Goal: Task Accomplishment & Management: Manage account settings

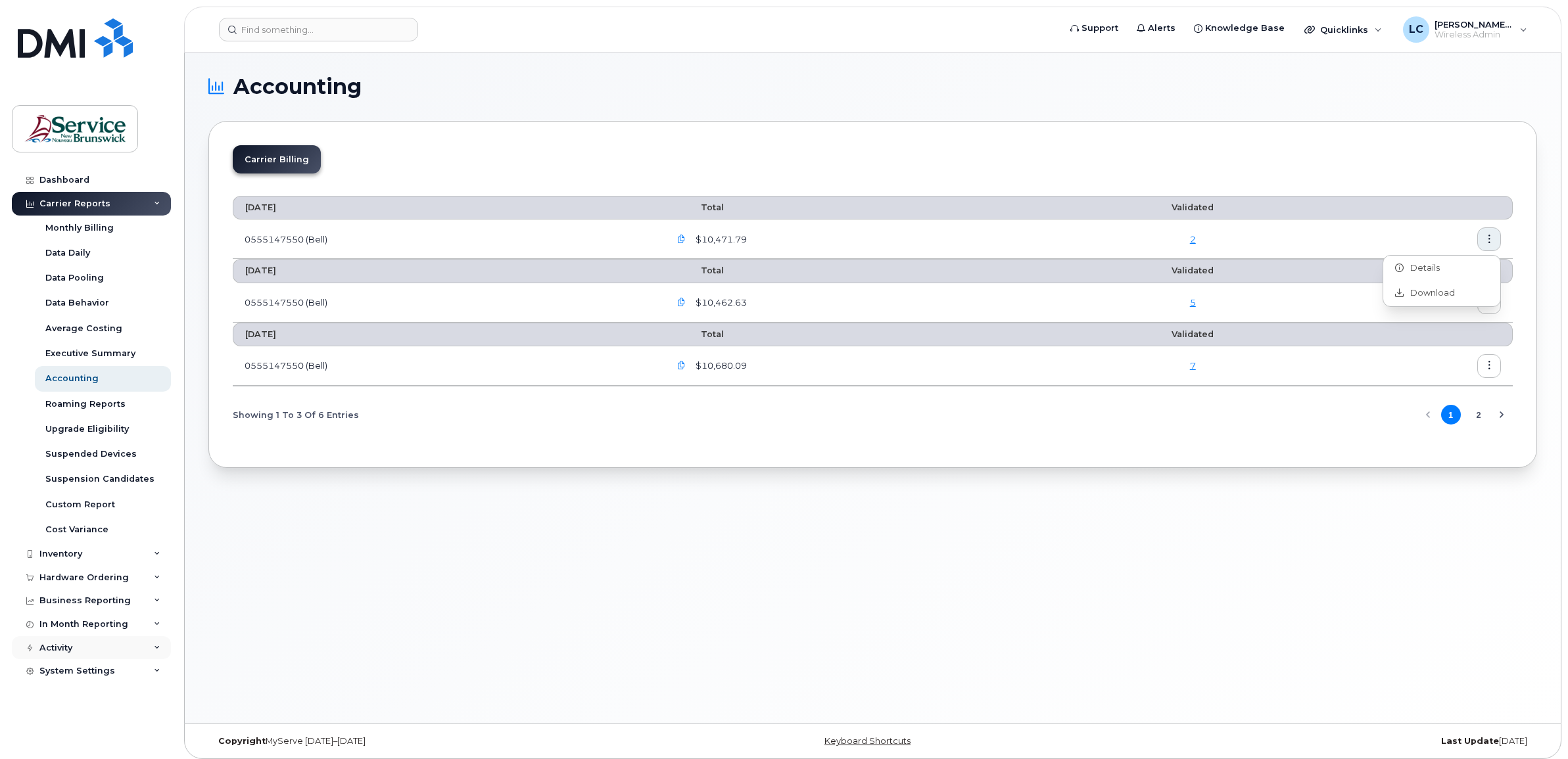
click at [68, 647] on div "Activity" at bounding box center [56, 647] width 33 height 11
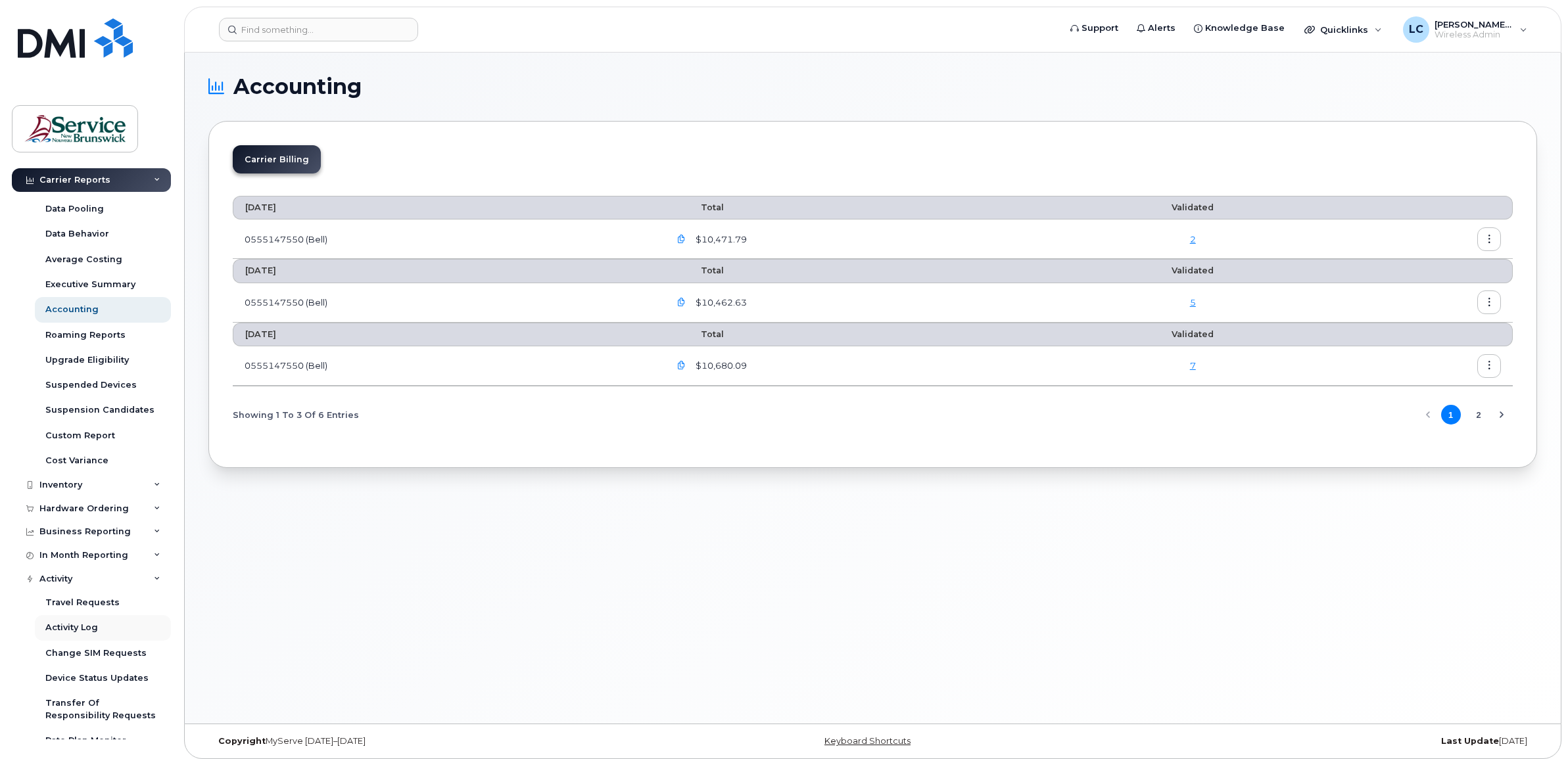
scroll to position [133, 0]
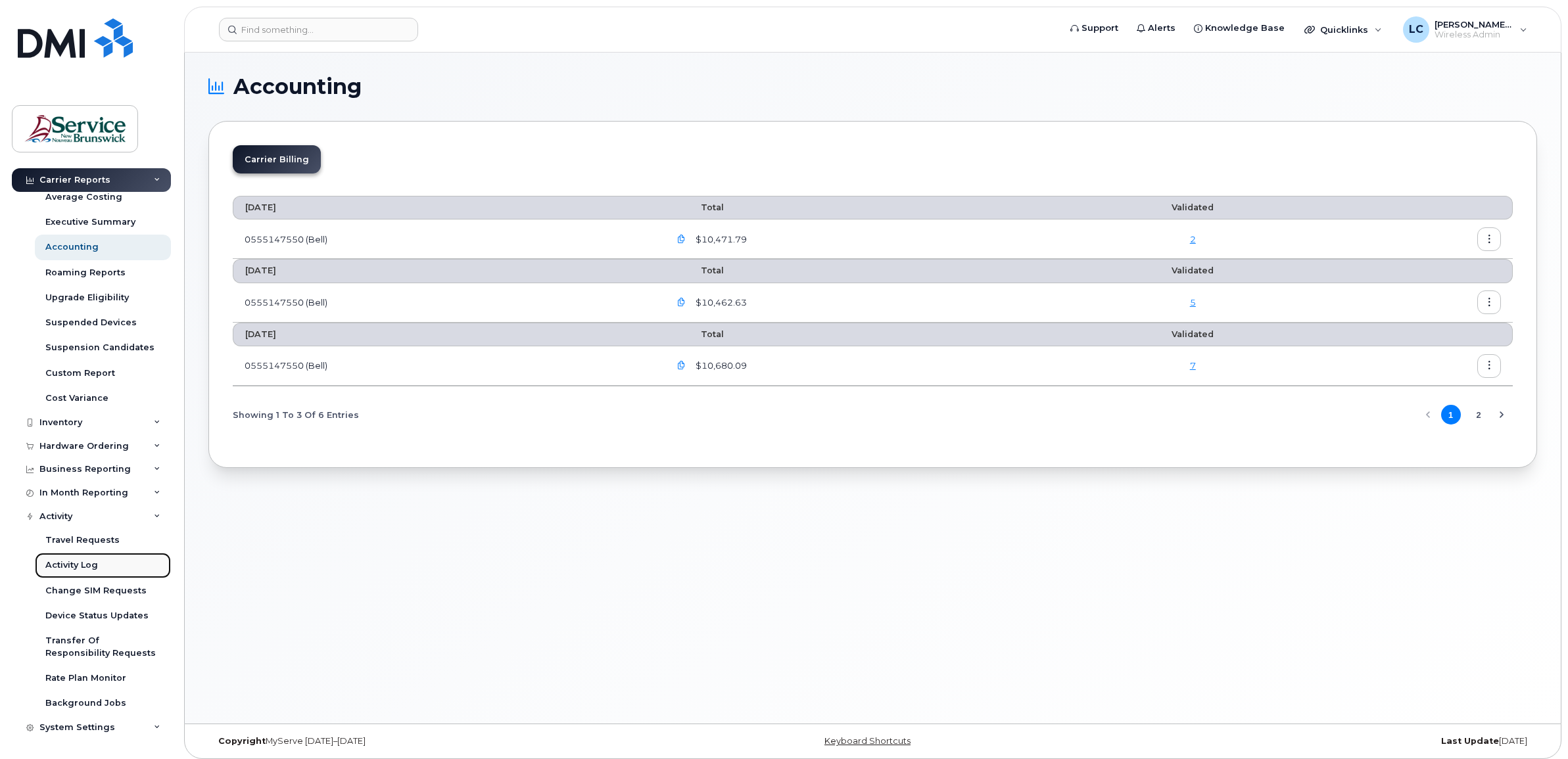
click at [63, 569] on div "Activity Log" at bounding box center [72, 565] width 53 height 12
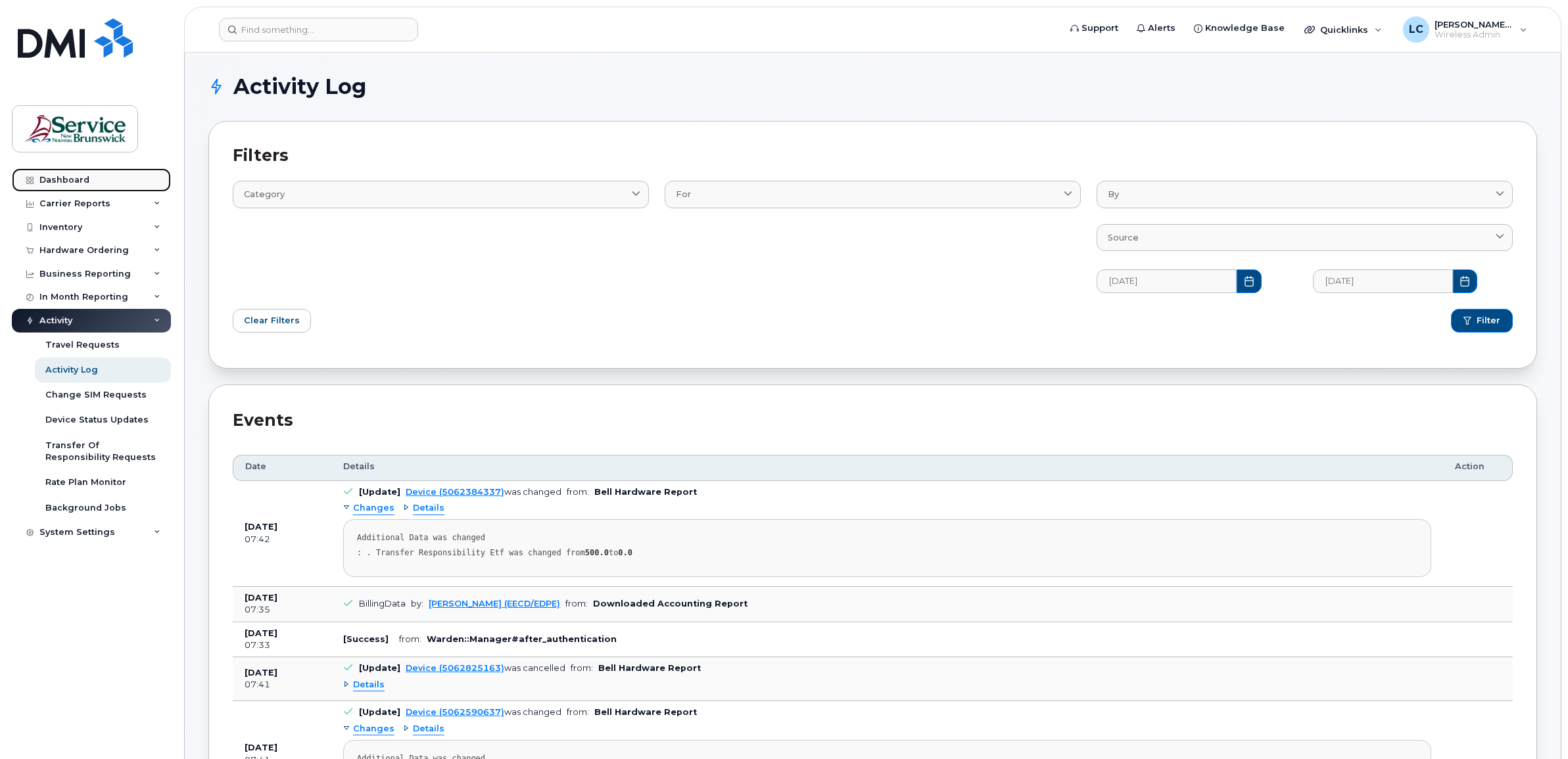
click at [70, 178] on div "Dashboard" at bounding box center [64, 179] width 50 height 11
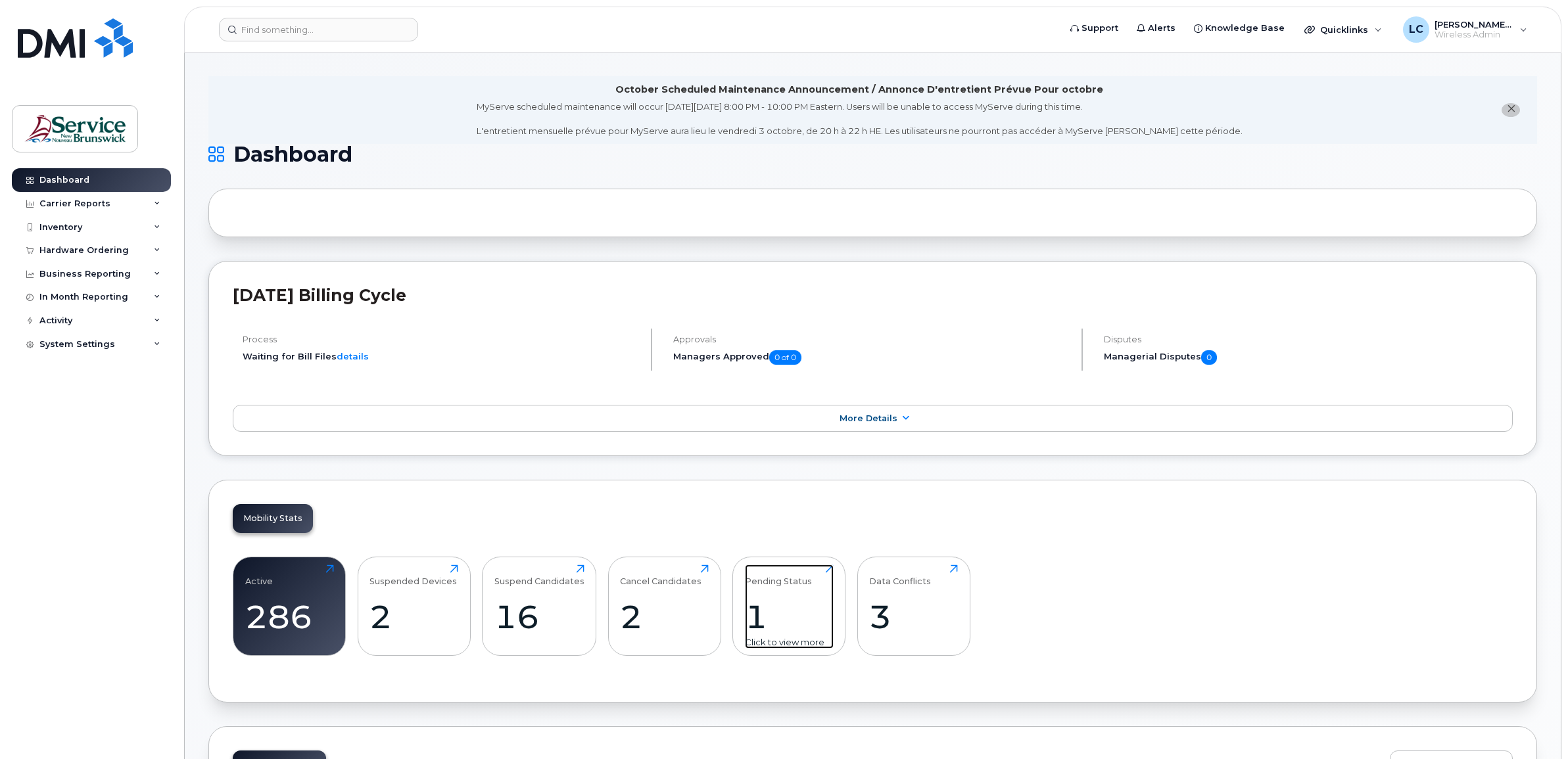
click at [760, 613] on div "1" at bounding box center [789, 617] width 88 height 39
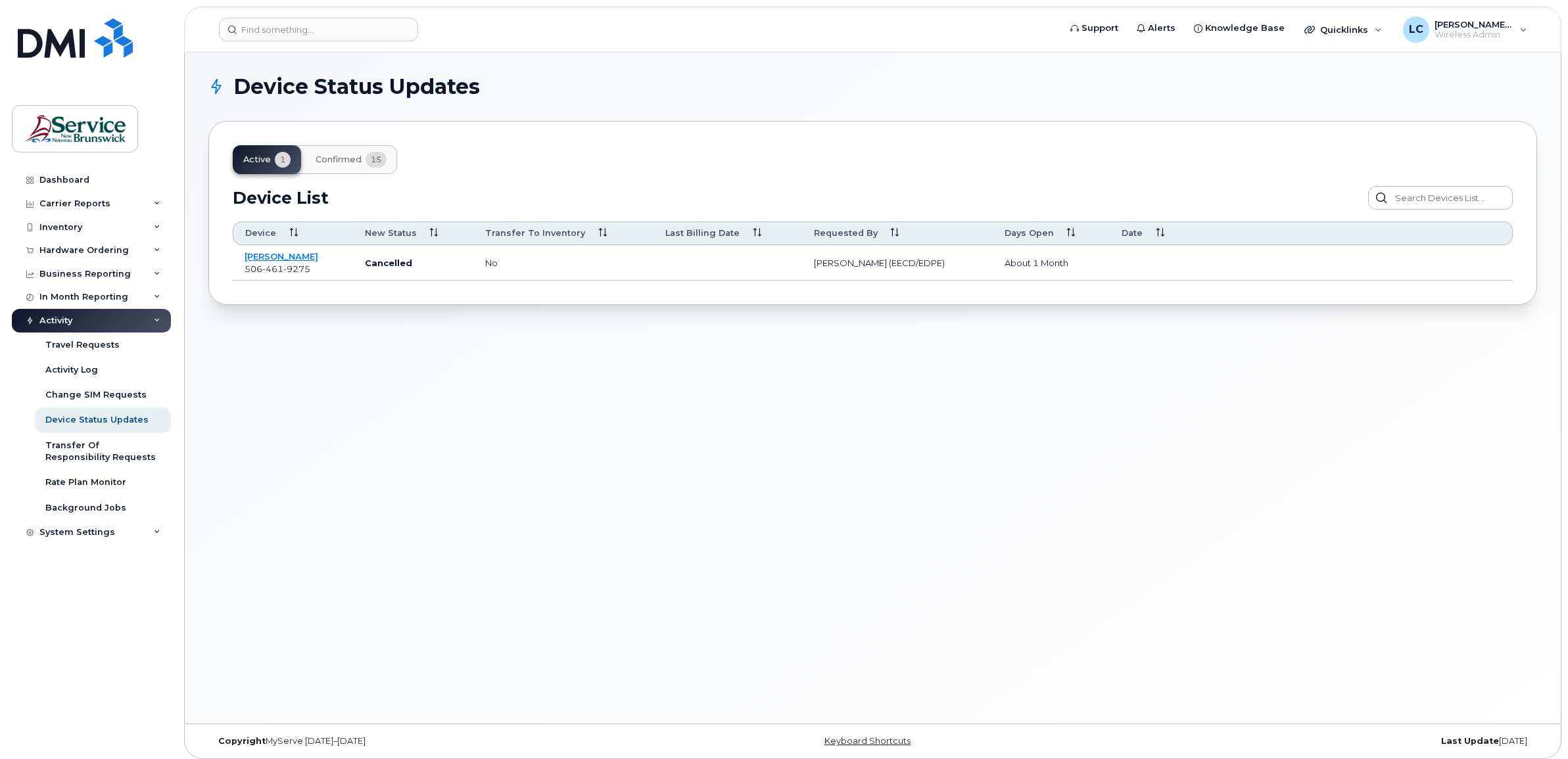
click at [328, 161] on span "Confirmed" at bounding box center [339, 159] width 46 height 11
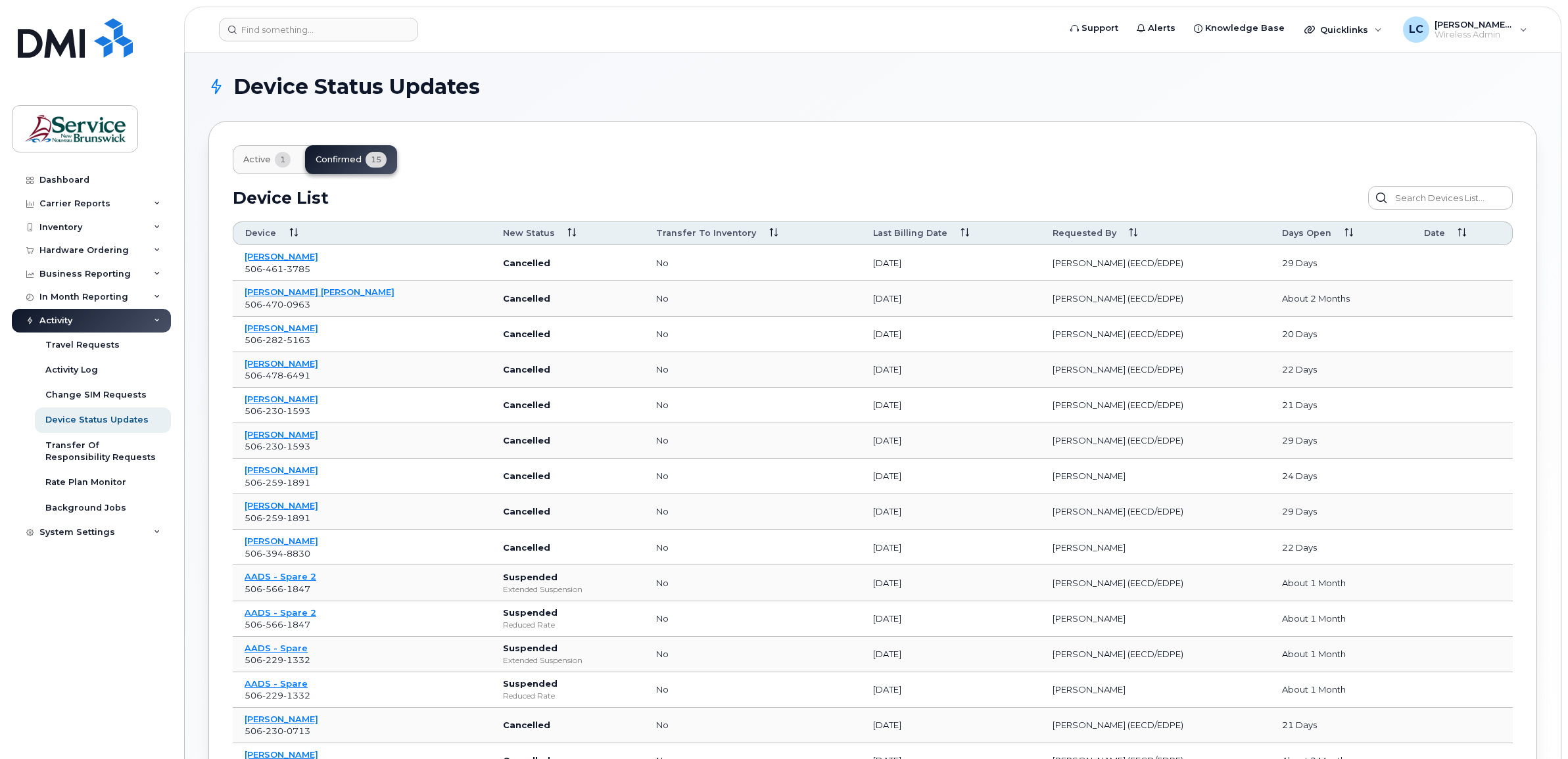
click at [257, 161] on span "Active" at bounding box center [257, 159] width 27 height 11
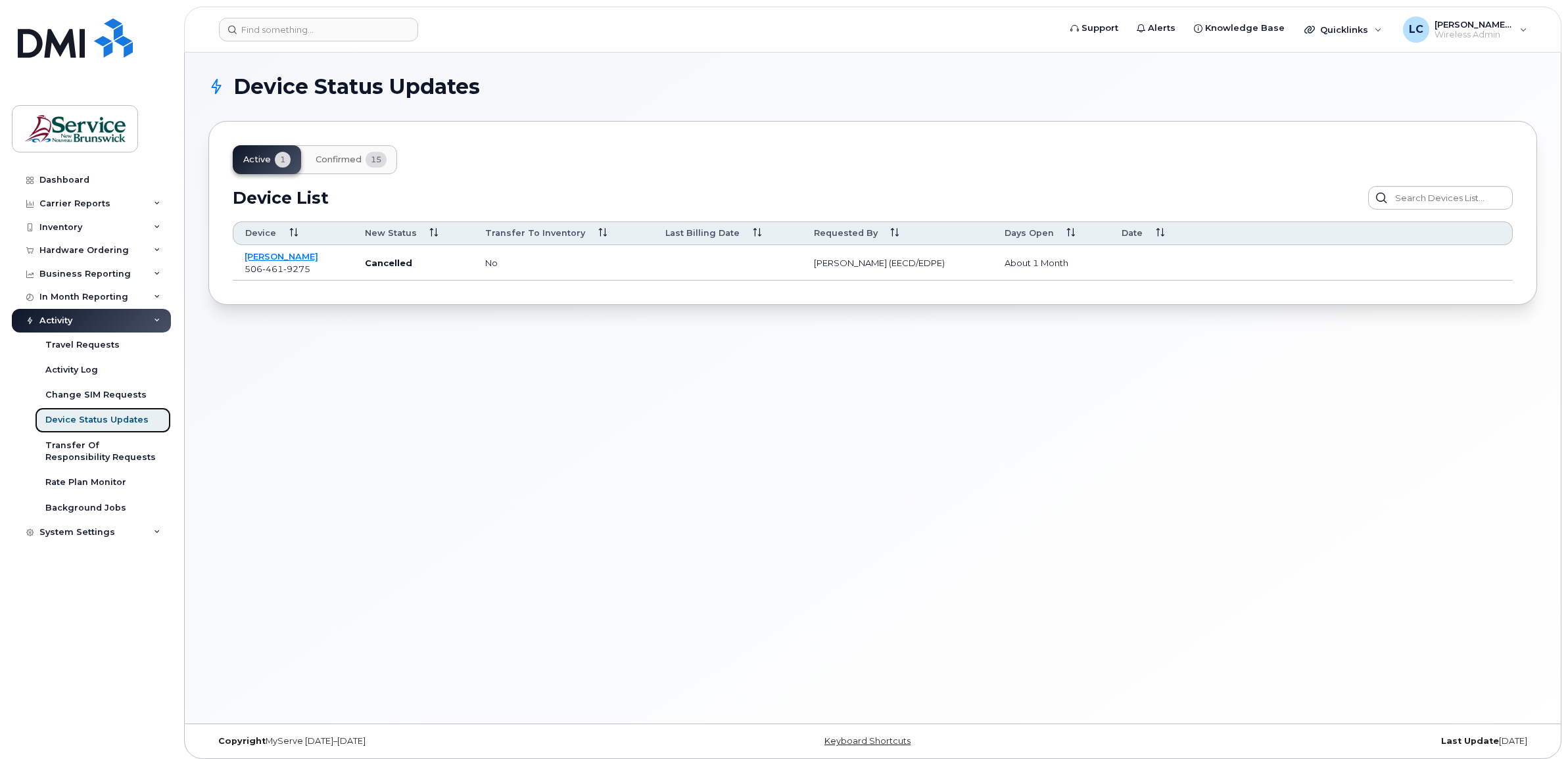
click at [123, 422] on div "Device Status Updates" at bounding box center [96, 420] width 103 height 12
click at [82, 228] on div "Inventory" at bounding box center [91, 228] width 159 height 24
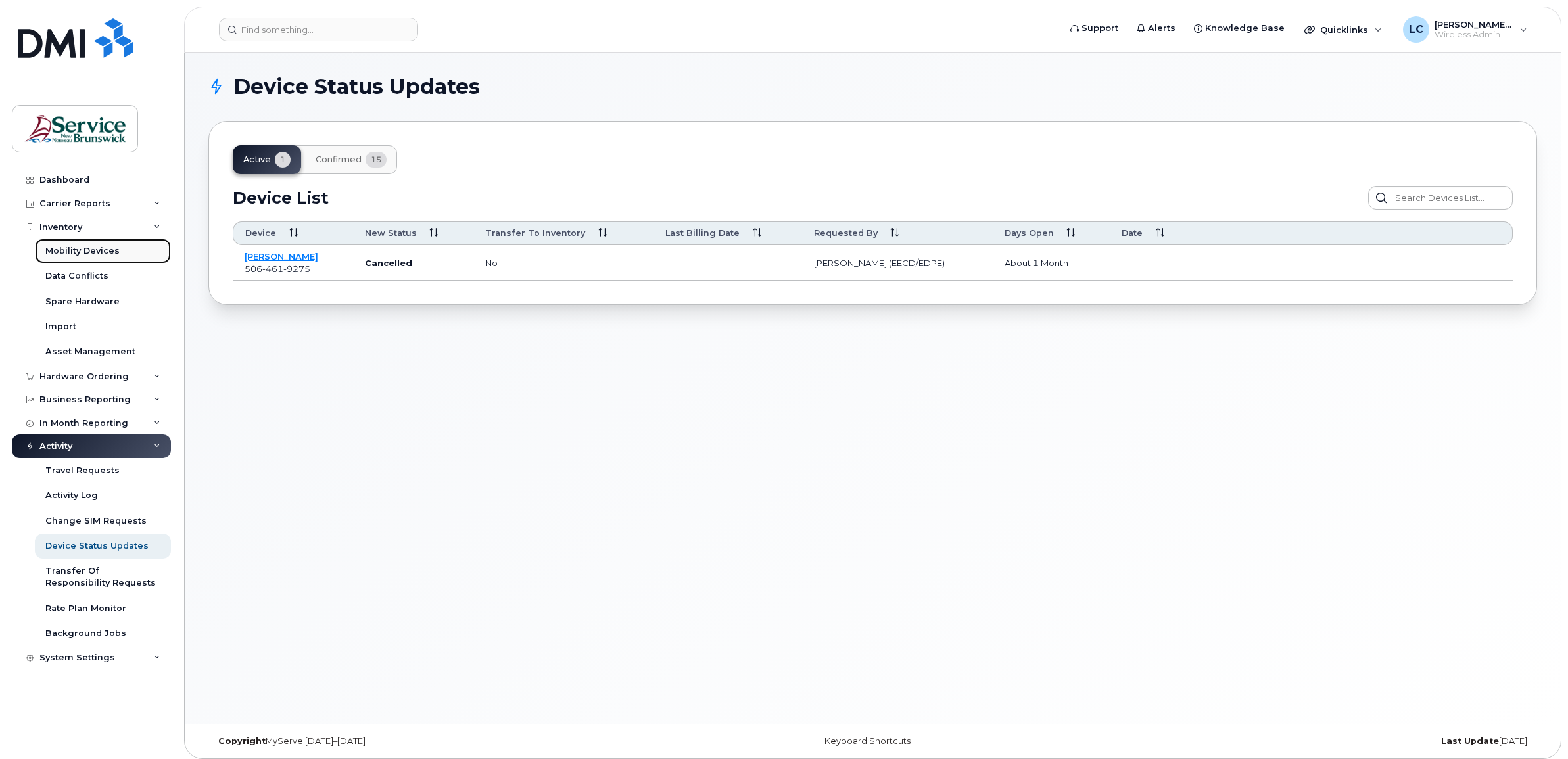
click at [90, 250] on div "Mobility Devices" at bounding box center [82, 251] width 75 height 12
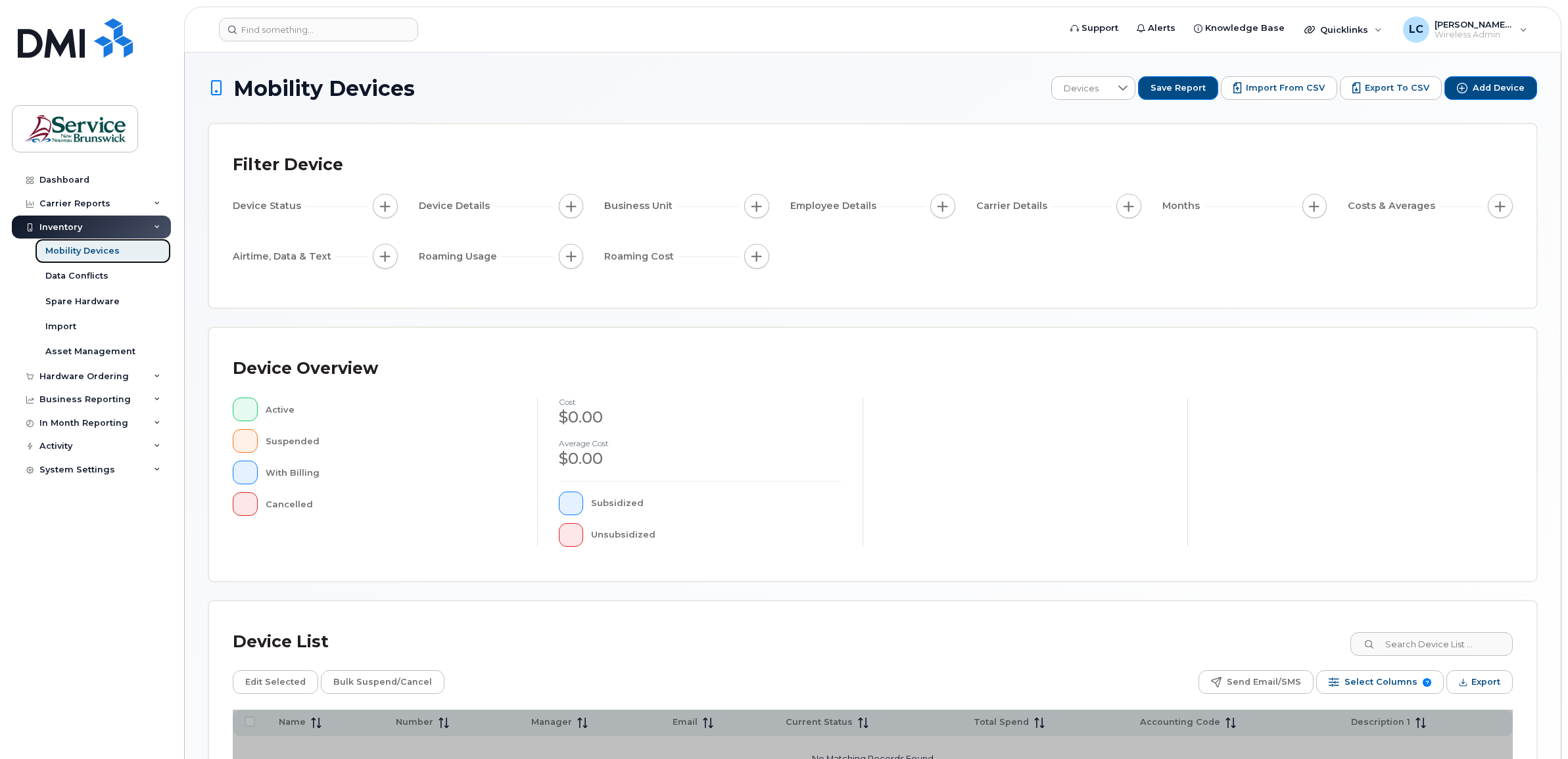
click at [119, 250] on link "Mobility Devices" at bounding box center [103, 250] width 136 height 25
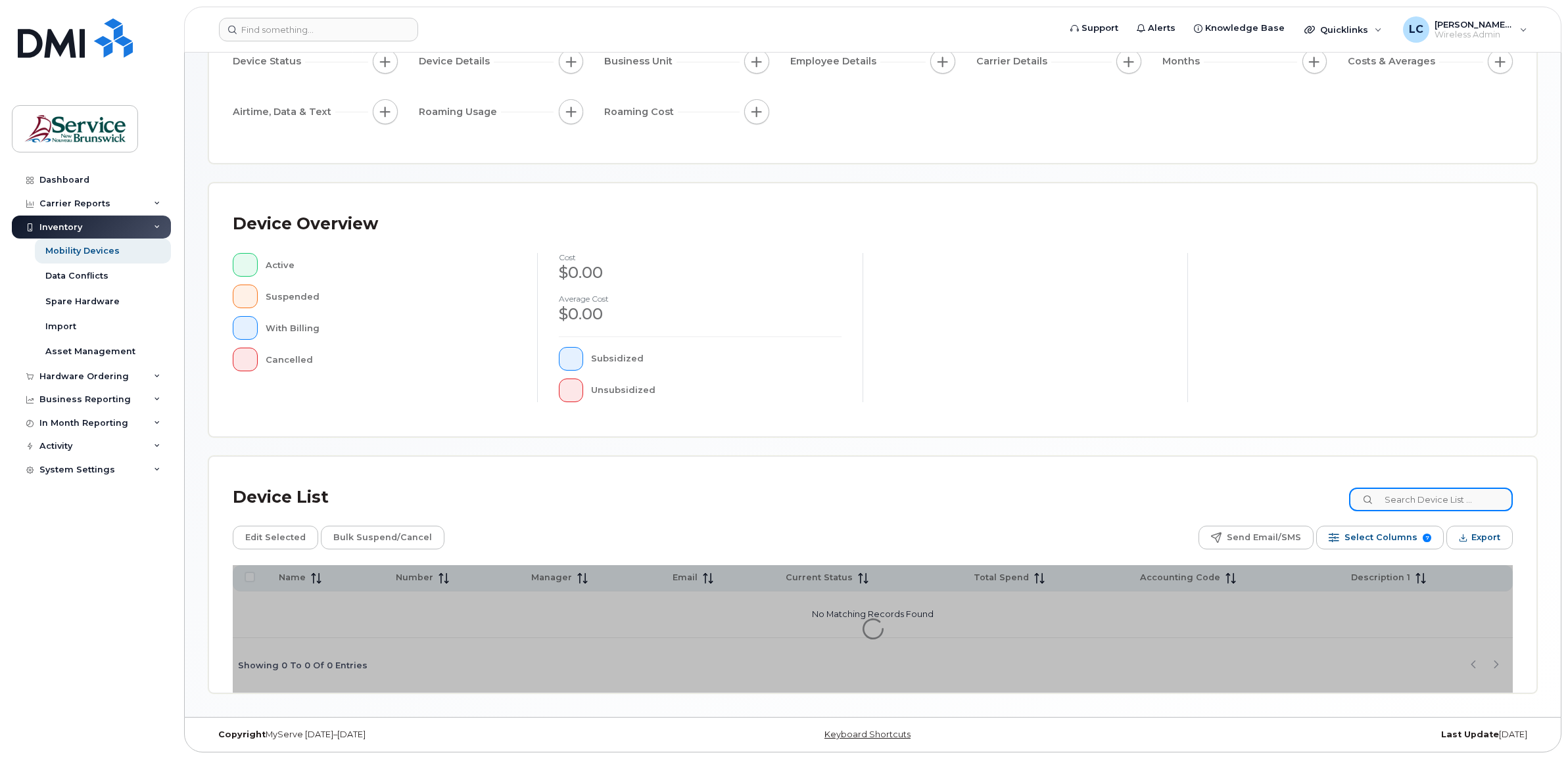
click at [1438, 489] on input at bounding box center [1431, 499] width 164 height 24
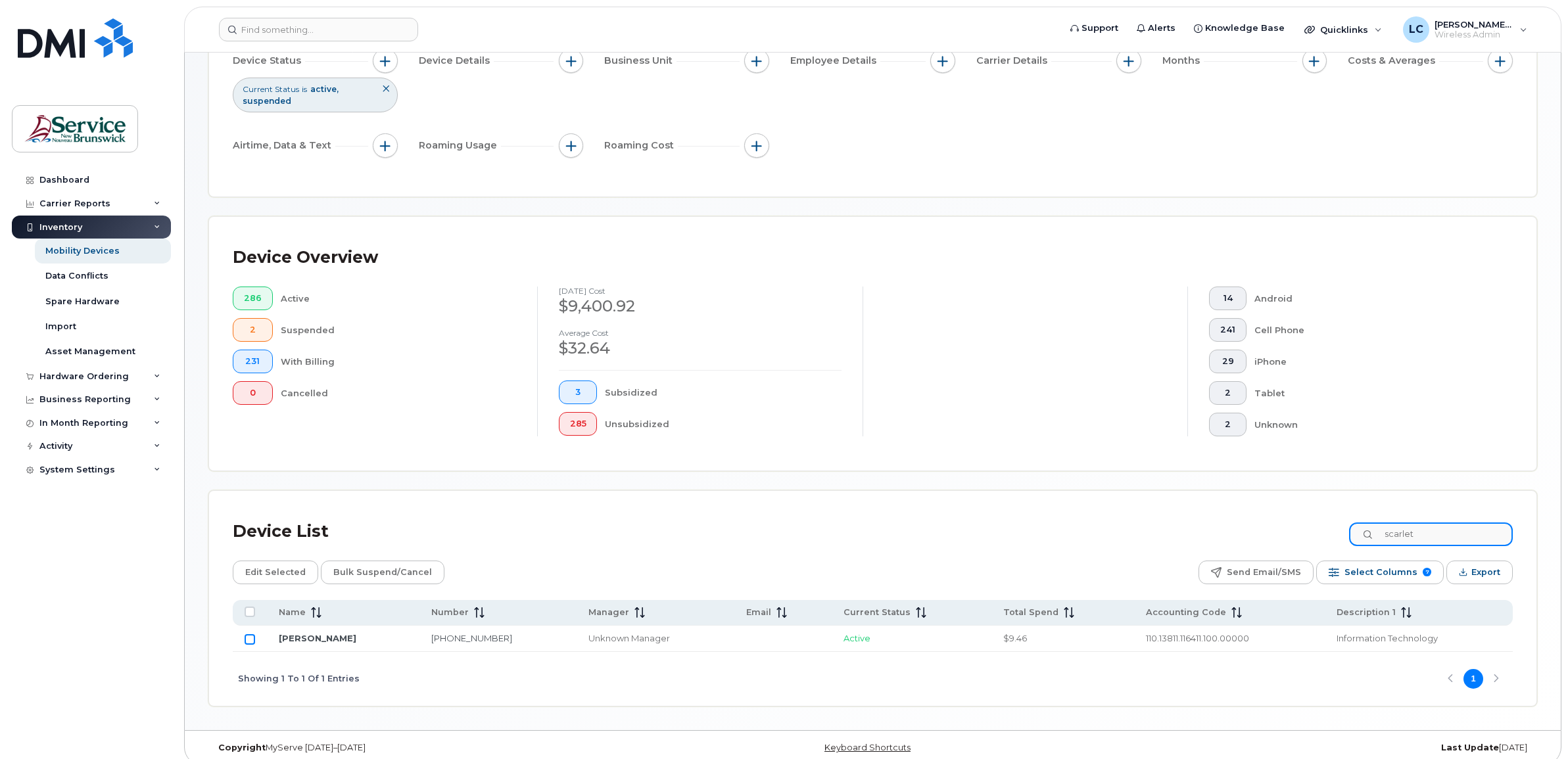
type input "scarlet"
click at [244, 638] on input "Row Unselected" at bounding box center [249, 639] width 11 height 11
checkbox input "true"
click at [276, 573] on span "Edit Selected" at bounding box center [276, 573] width 61 height 20
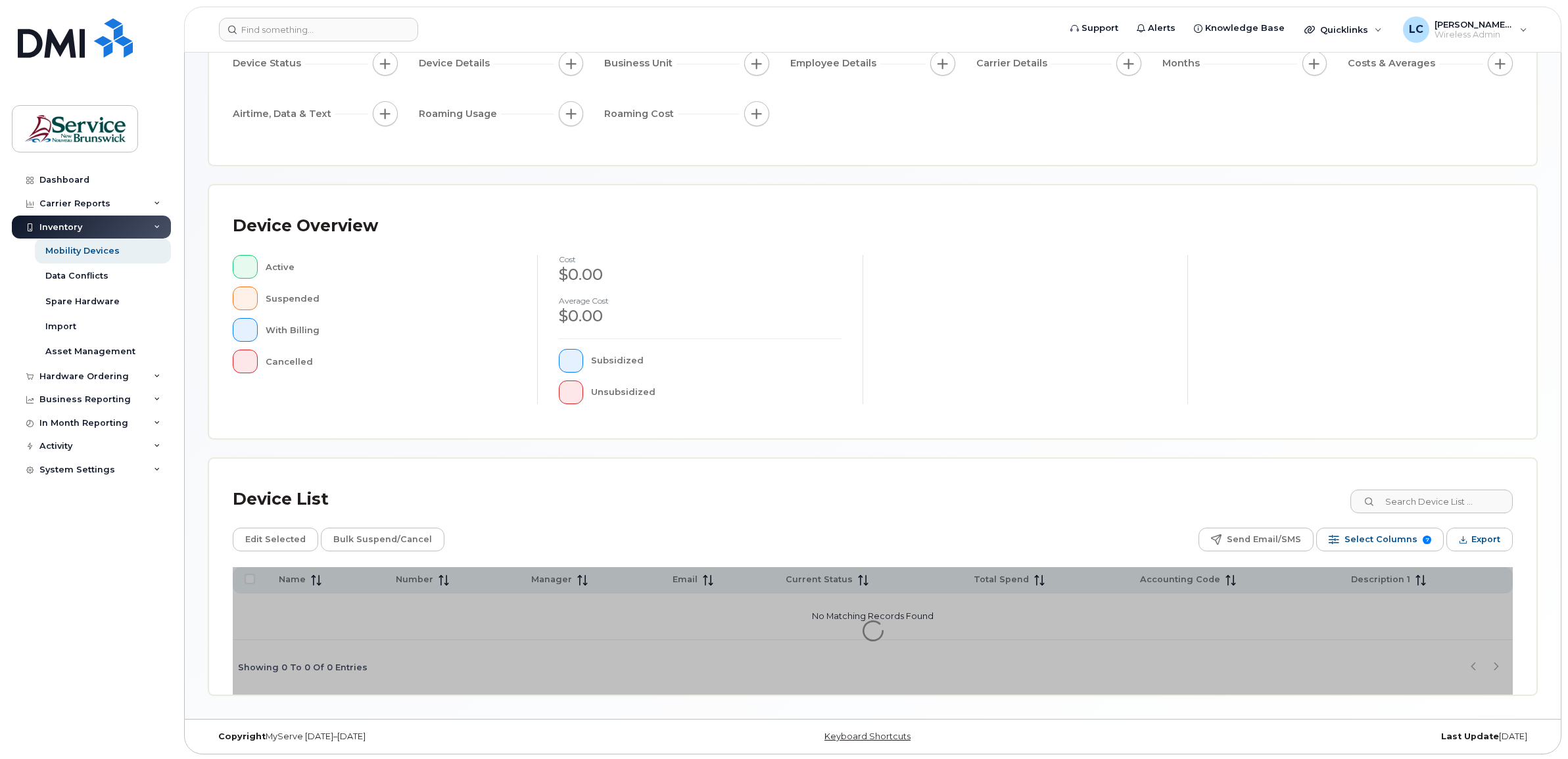
scroll to position [145, 0]
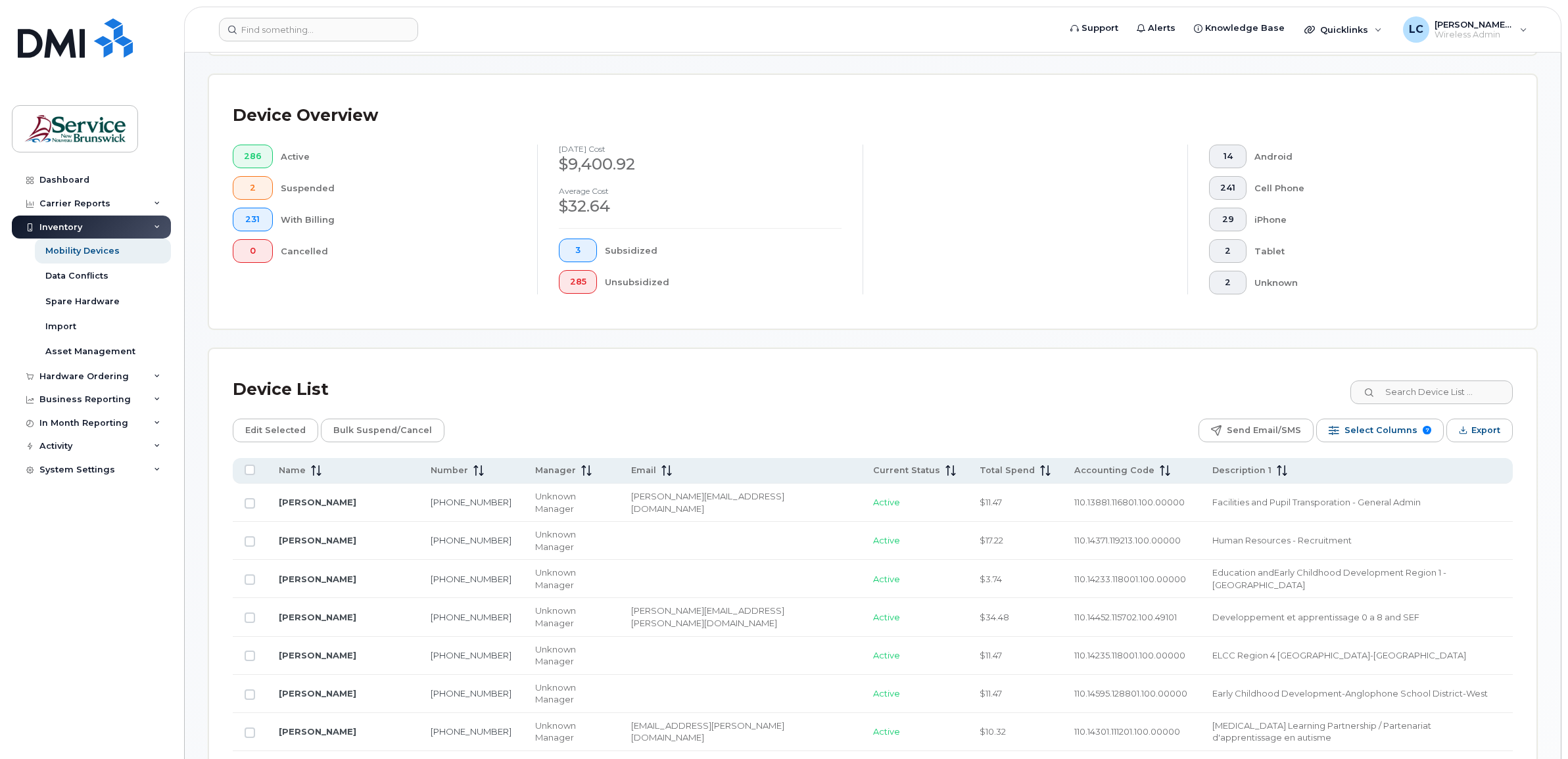
scroll to position [310, 0]
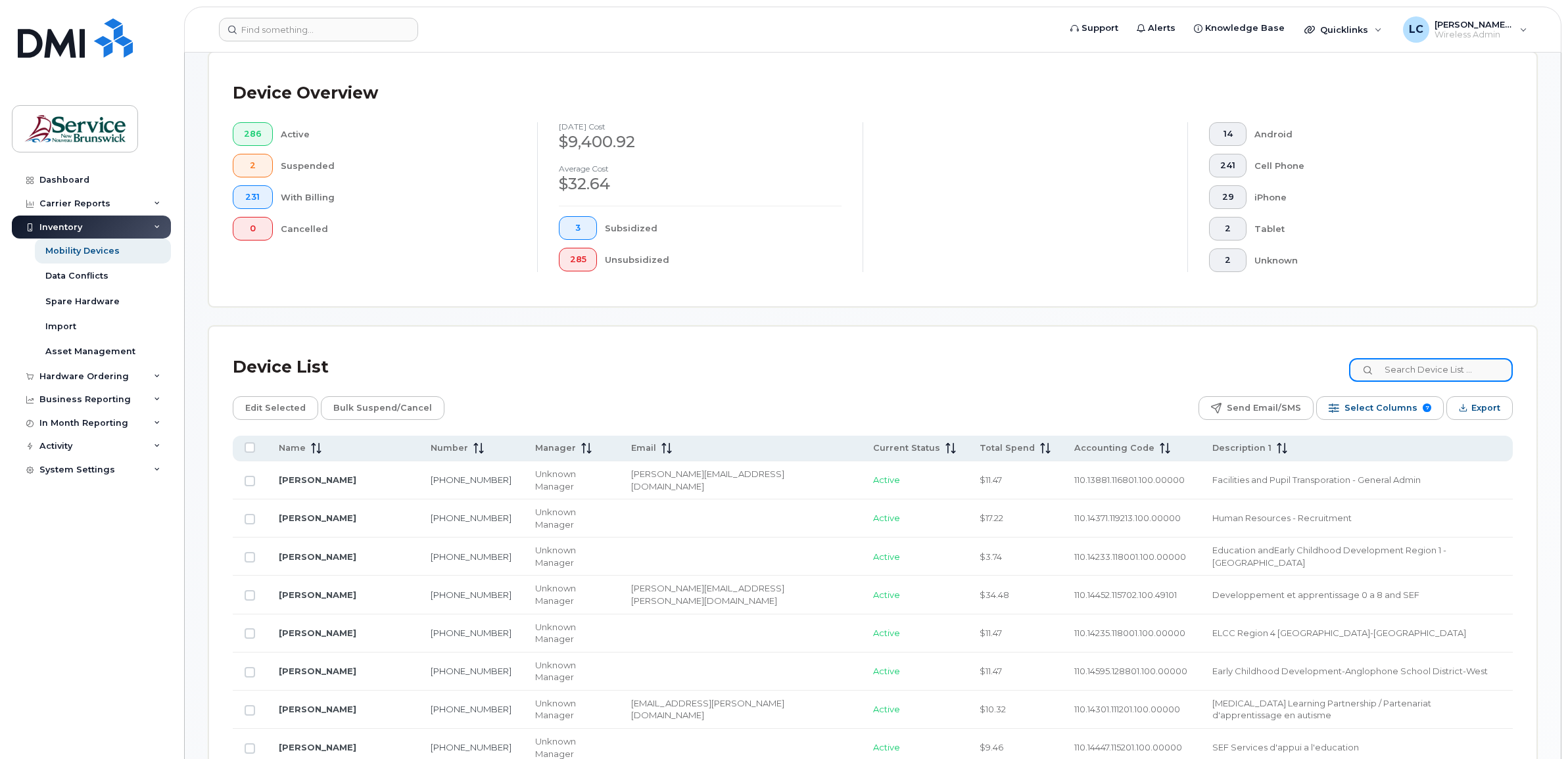
click at [1422, 372] on input at bounding box center [1431, 370] width 164 height 24
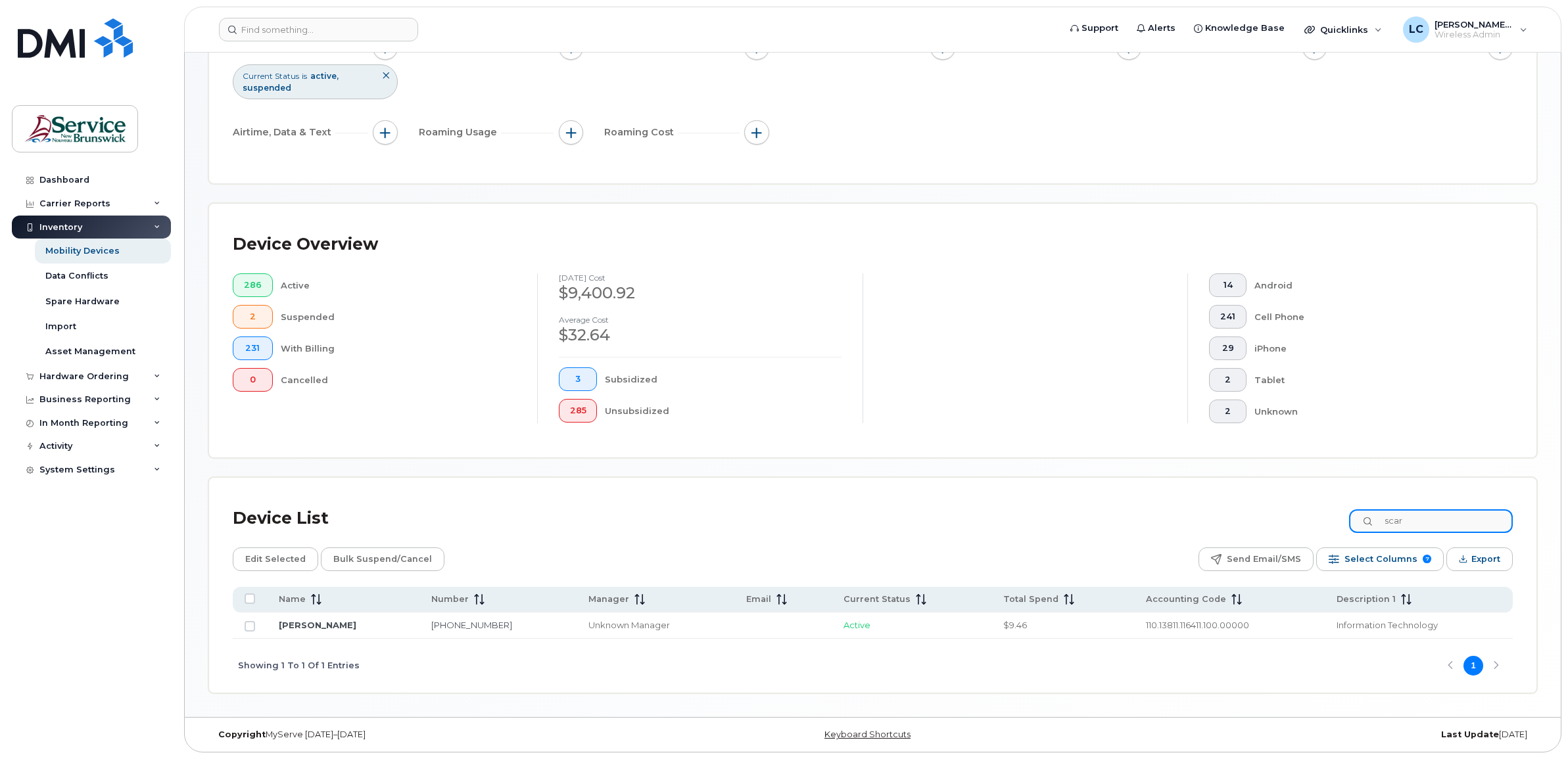
scroll to position [160, 0]
type input "scar"
click at [248, 626] on input "Row Unselected" at bounding box center [249, 626] width 11 height 11
checkbox input "true"
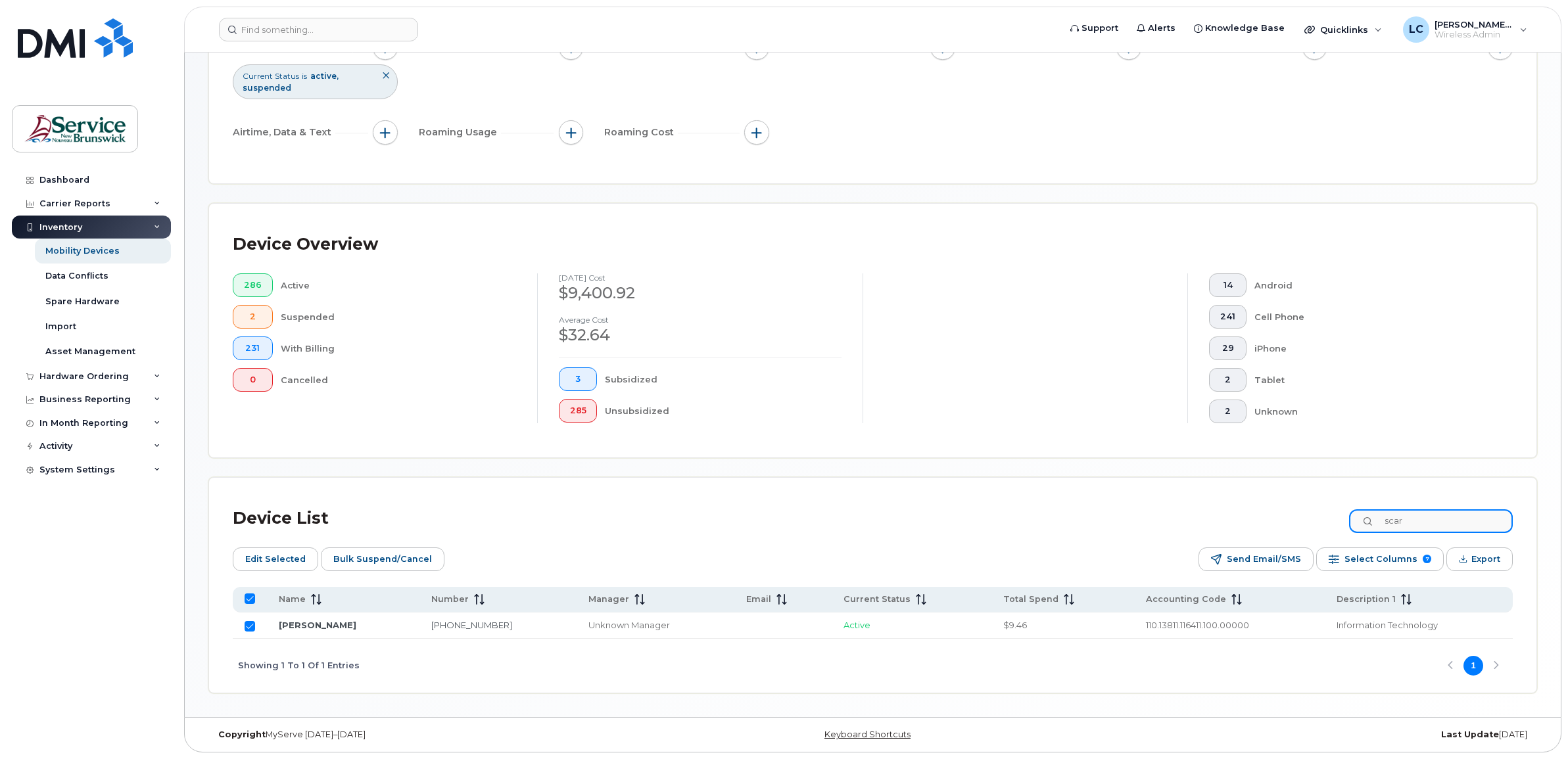
drag, startPoint x: 1435, startPoint y: 518, endPoint x: 1370, endPoint y: 517, distance: 65.0
click at [1371, 517] on input "scar" at bounding box center [1431, 521] width 164 height 24
type input "jean"
checkbox input "false"
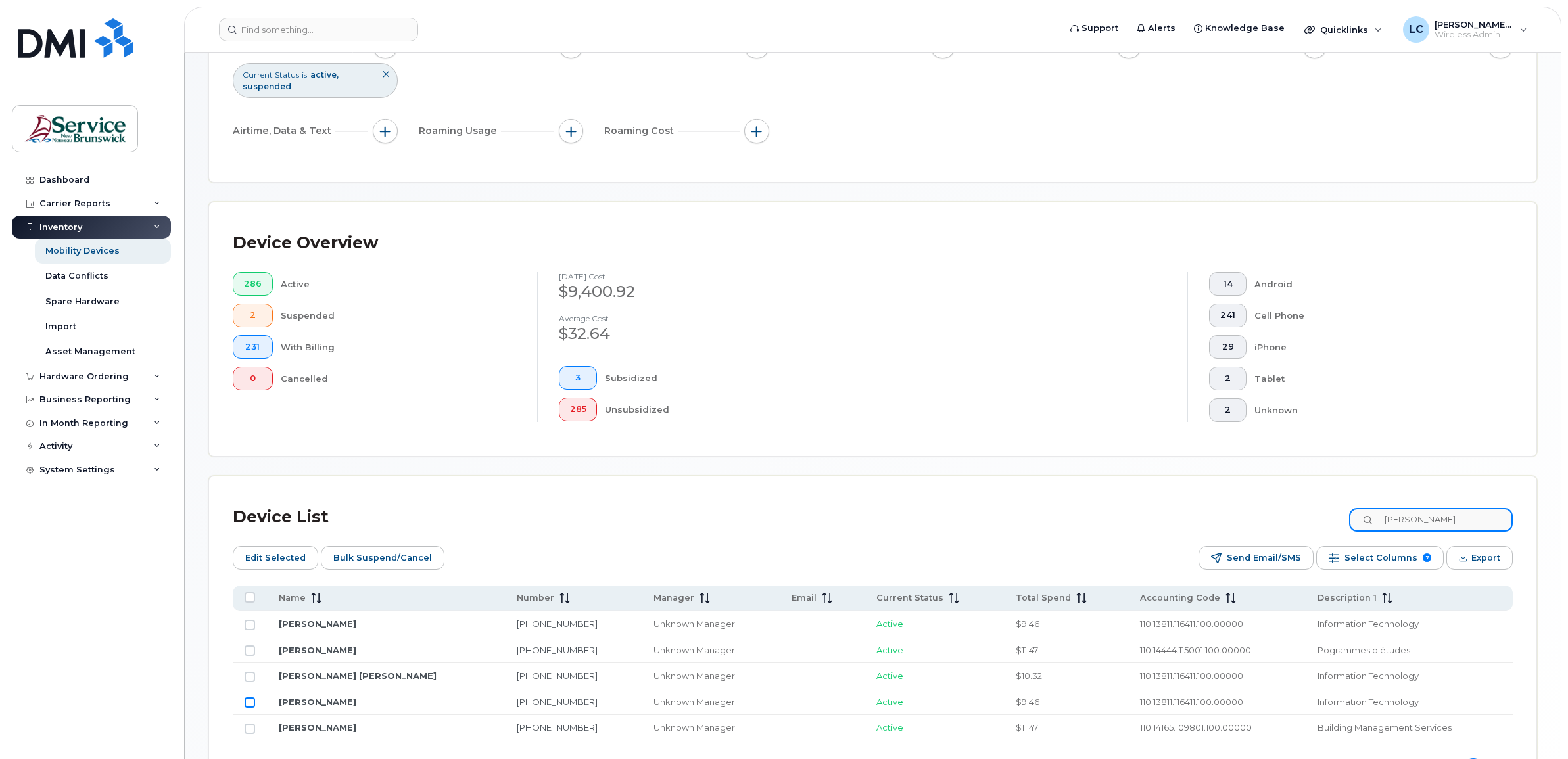
type input "jean"
click at [252, 703] on input "Row Unselected" at bounding box center [249, 702] width 11 height 11
click at [397, 557] on span "Bulk Suspend/Cancel" at bounding box center [383, 558] width 99 height 20
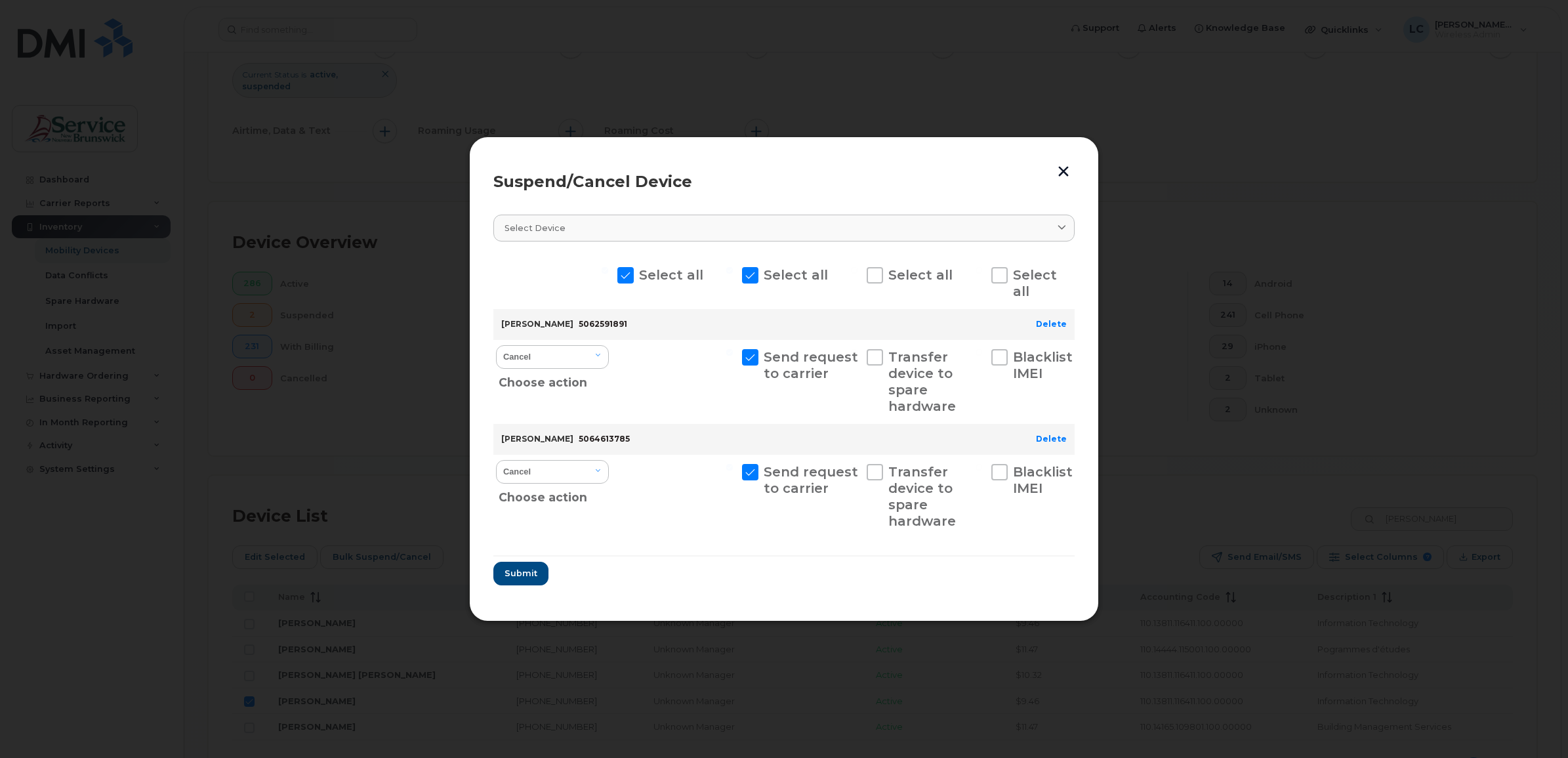
click at [1058, 169] on button "button" at bounding box center [1063, 171] width 20 height 22
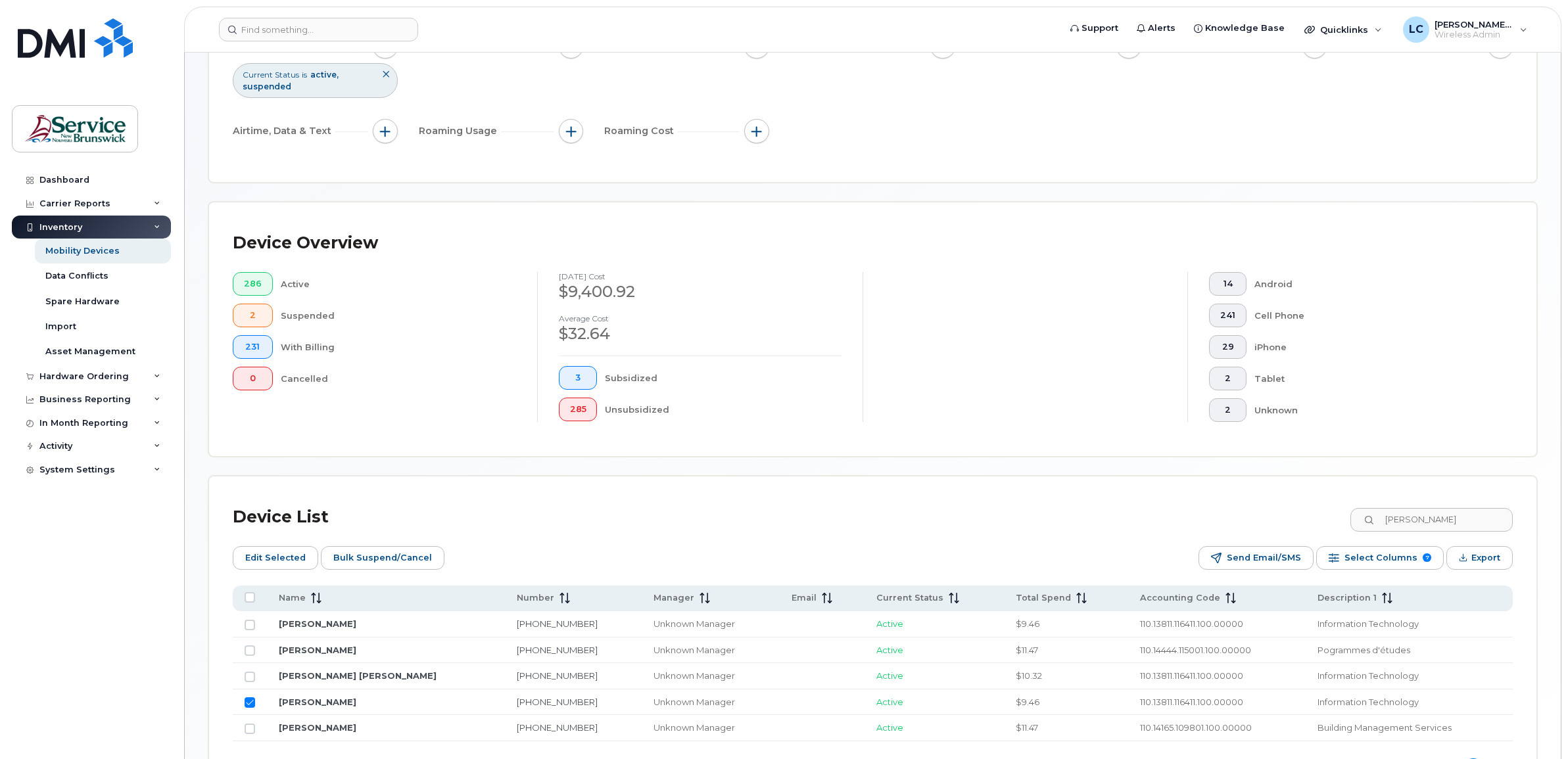
click at [250, 704] on input "Row Selected" at bounding box center [249, 702] width 11 height 11
checkbox input "false"
click at [107, 244] on link "Mobility Devices" at bounding box center [103, 250] width 136 height 25
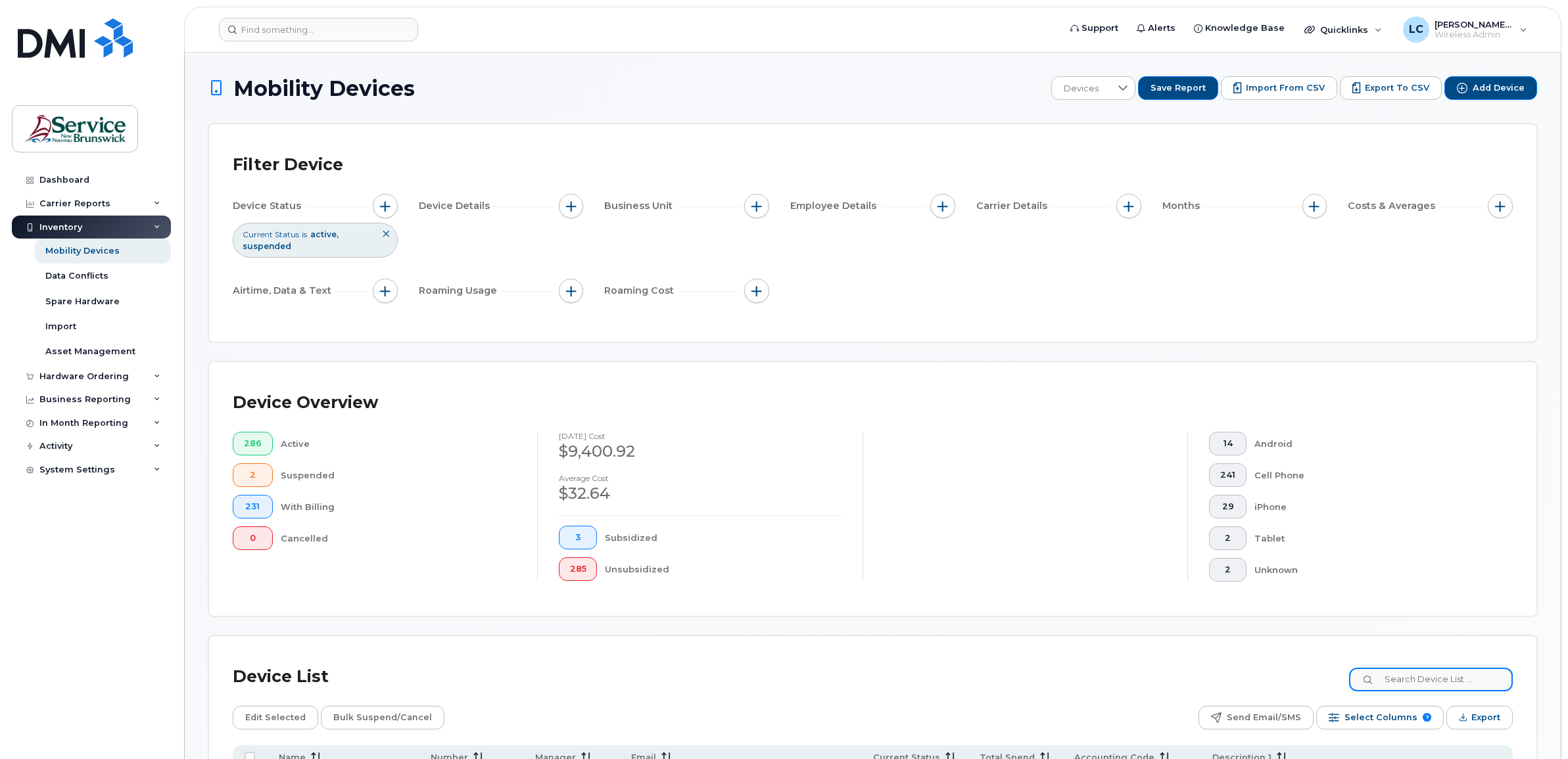
click at [1438, 682] on input at bounding box center [1431, 680] width 164 height 24
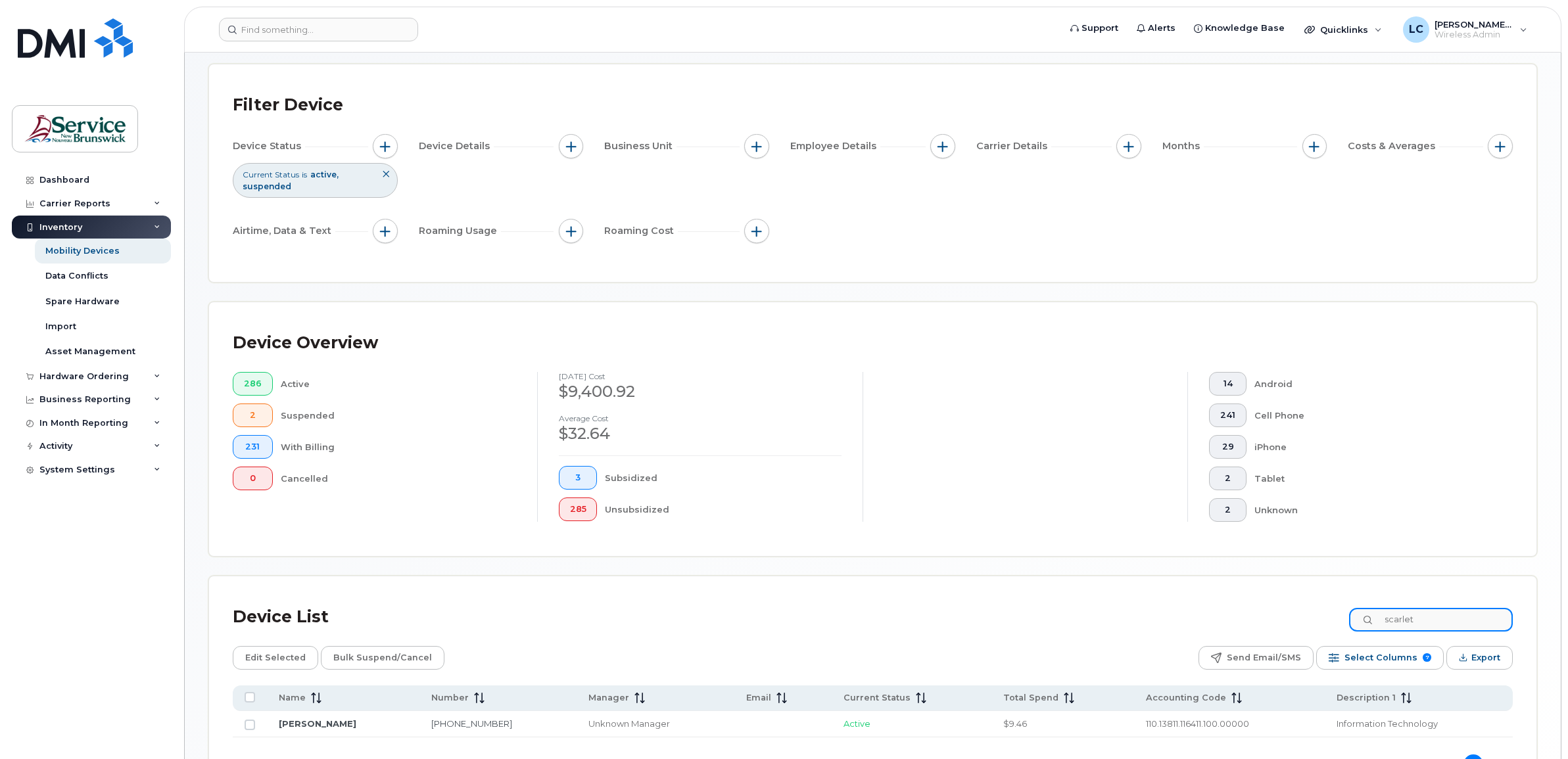
scroll to position [160, 0]
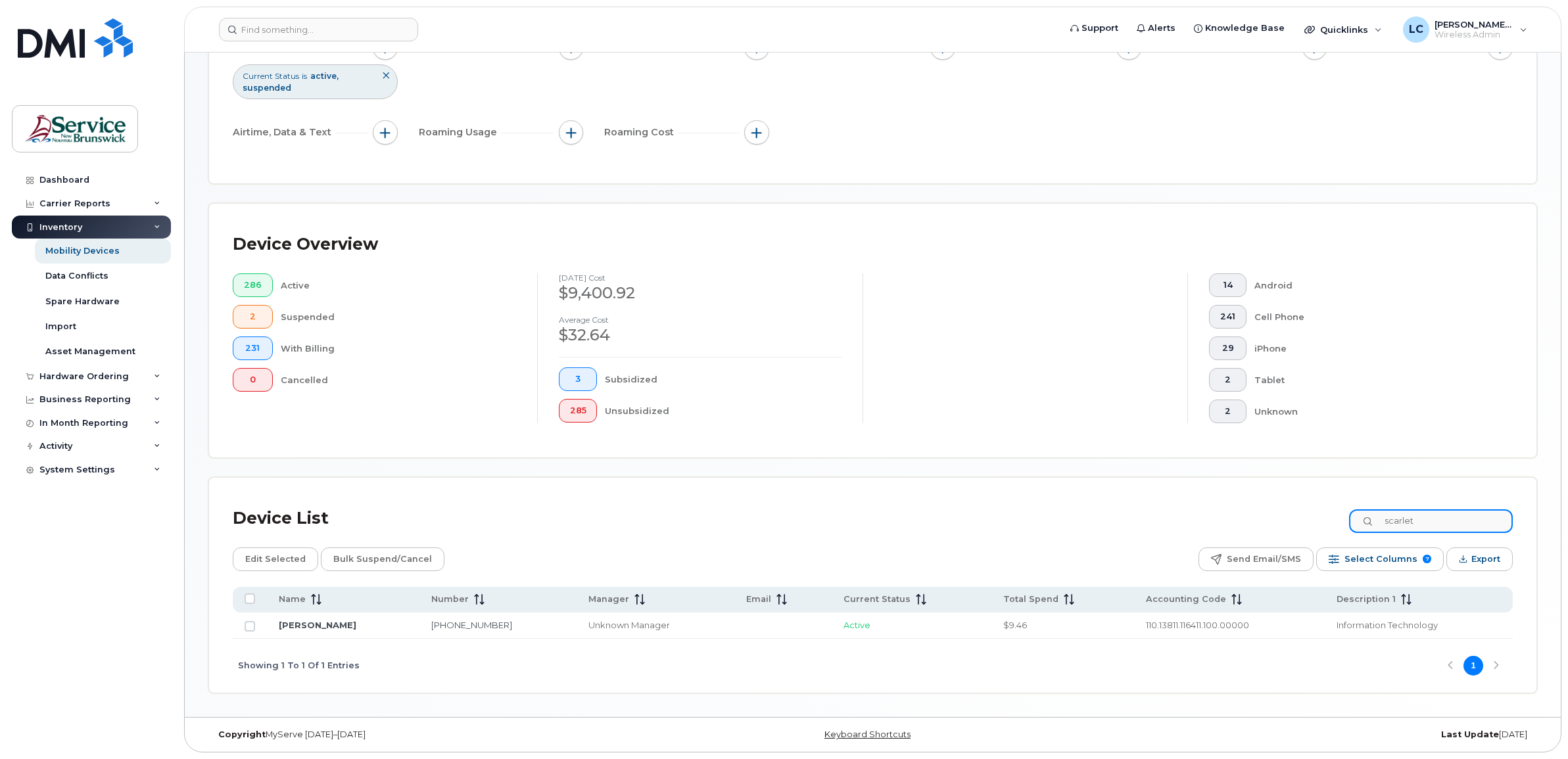
type input "scarlet"
click at [250, 625] on input "Row Unselected" at bounding box center [249, 626] width 11 height 11
checkbox input "true"
click at [360, 562] on span "Bulk Suspend/Cancel" at bounding box center [383, 559] width 99 height 20
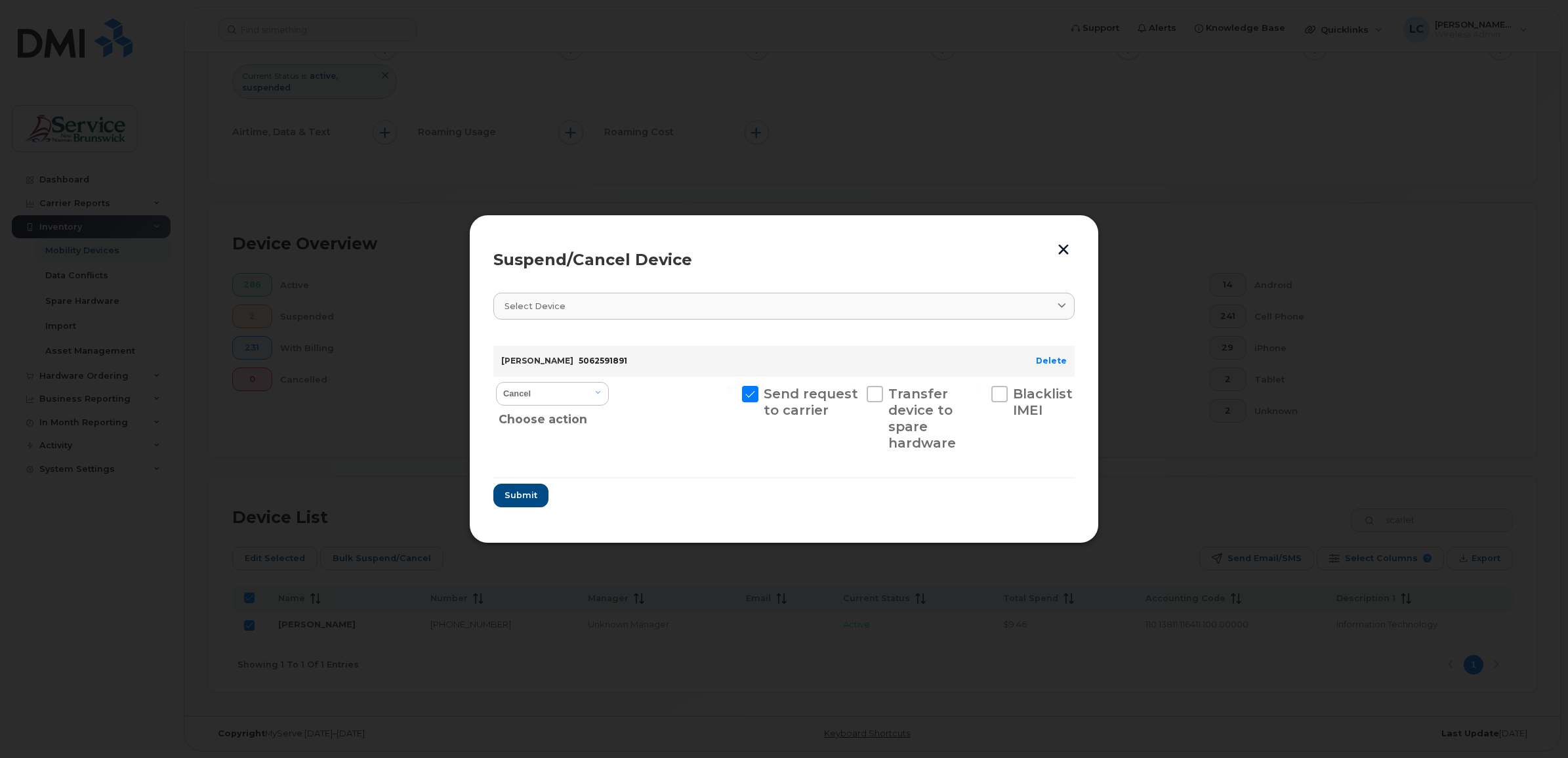
click at [928, 288] on section "Select device Type first three symbols or more Scarlett Mcallister 5062591891 D…" at bounding box center [784, 400] width 581 height 238
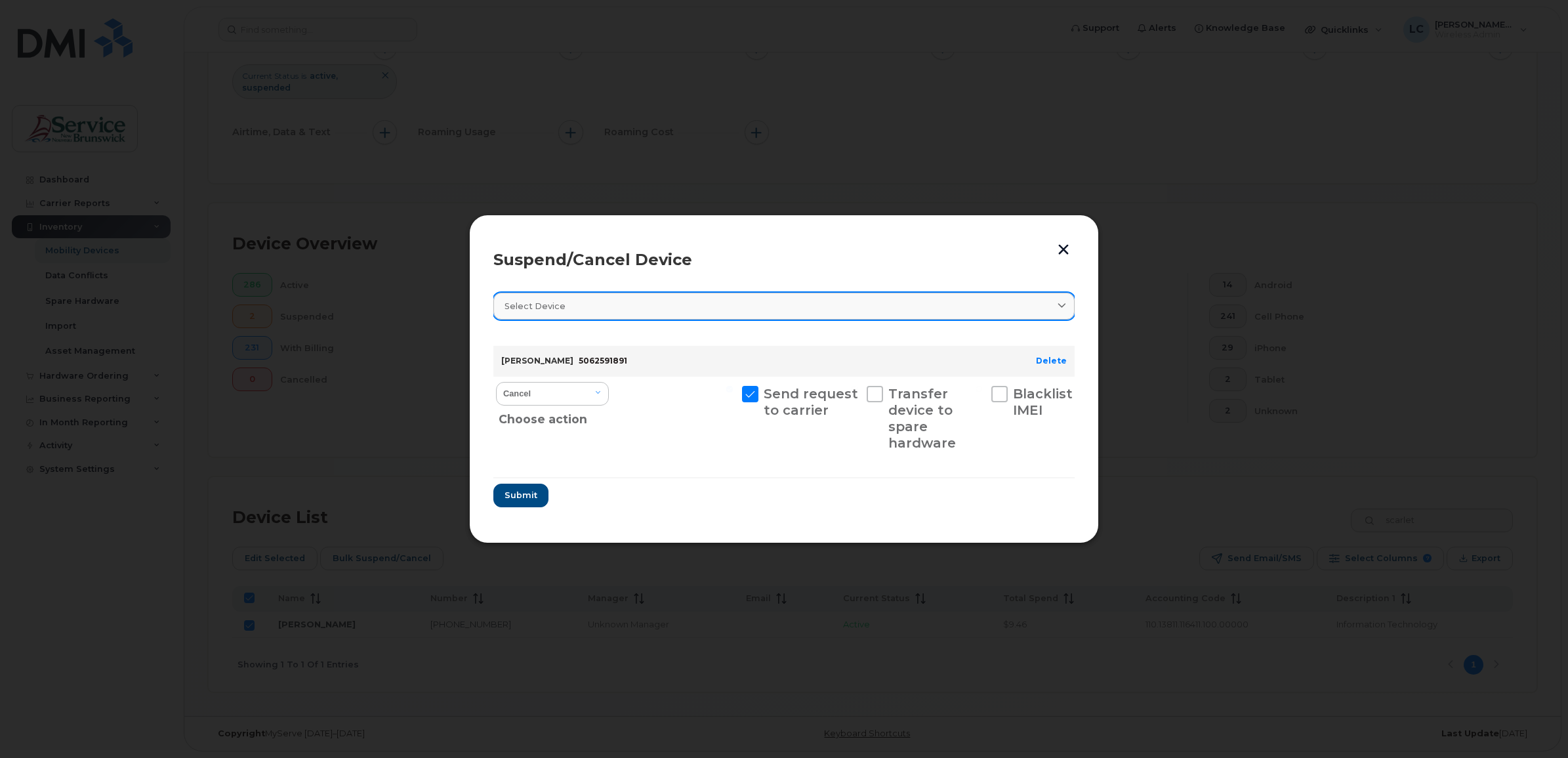
click at [945, 300] on div "Select device" at bounding box center [783, 306] width 559 height 13
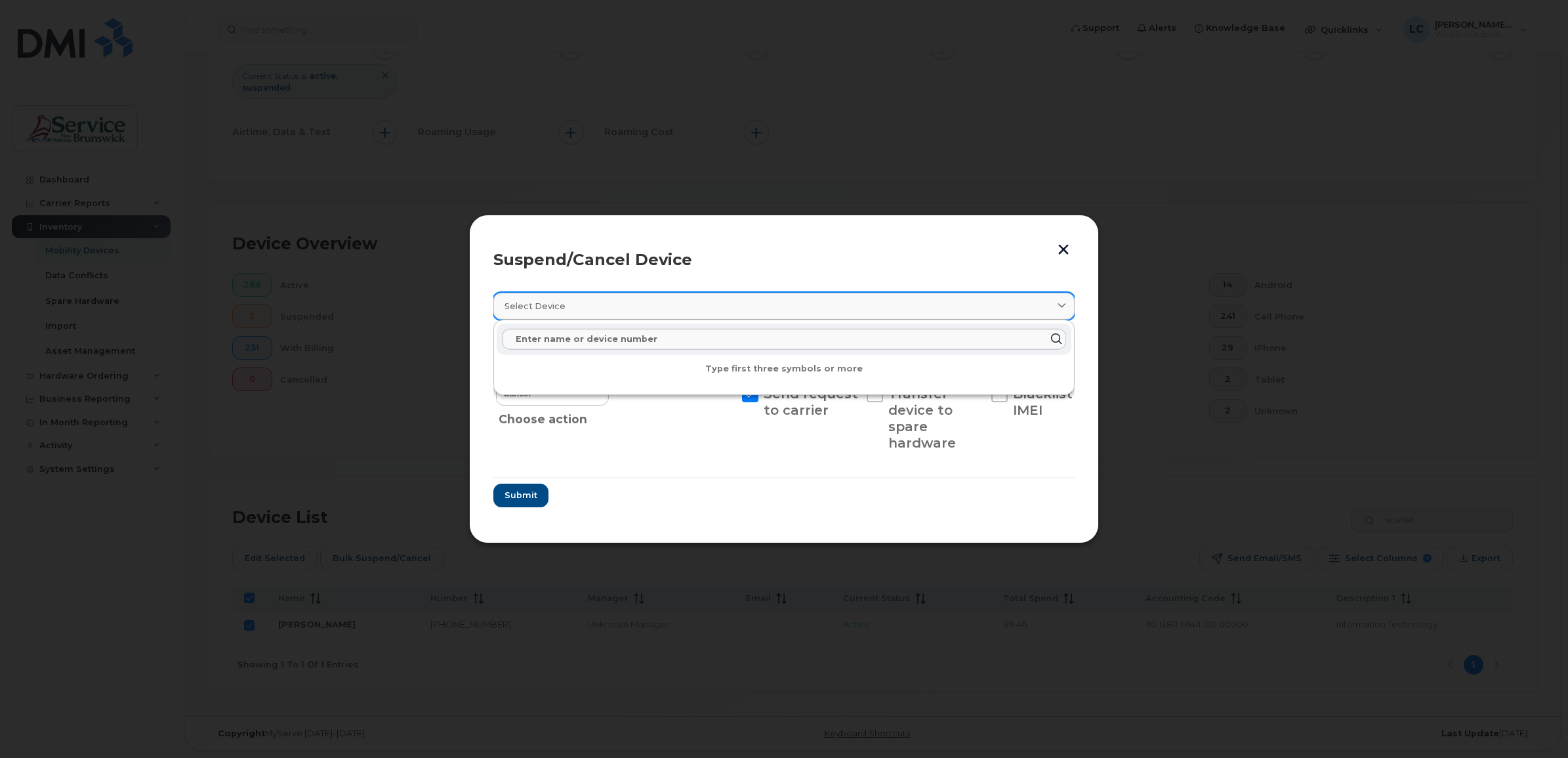
click at [946, 300] on div "Select device" at bounding box center [783, 306] width 559 height 13
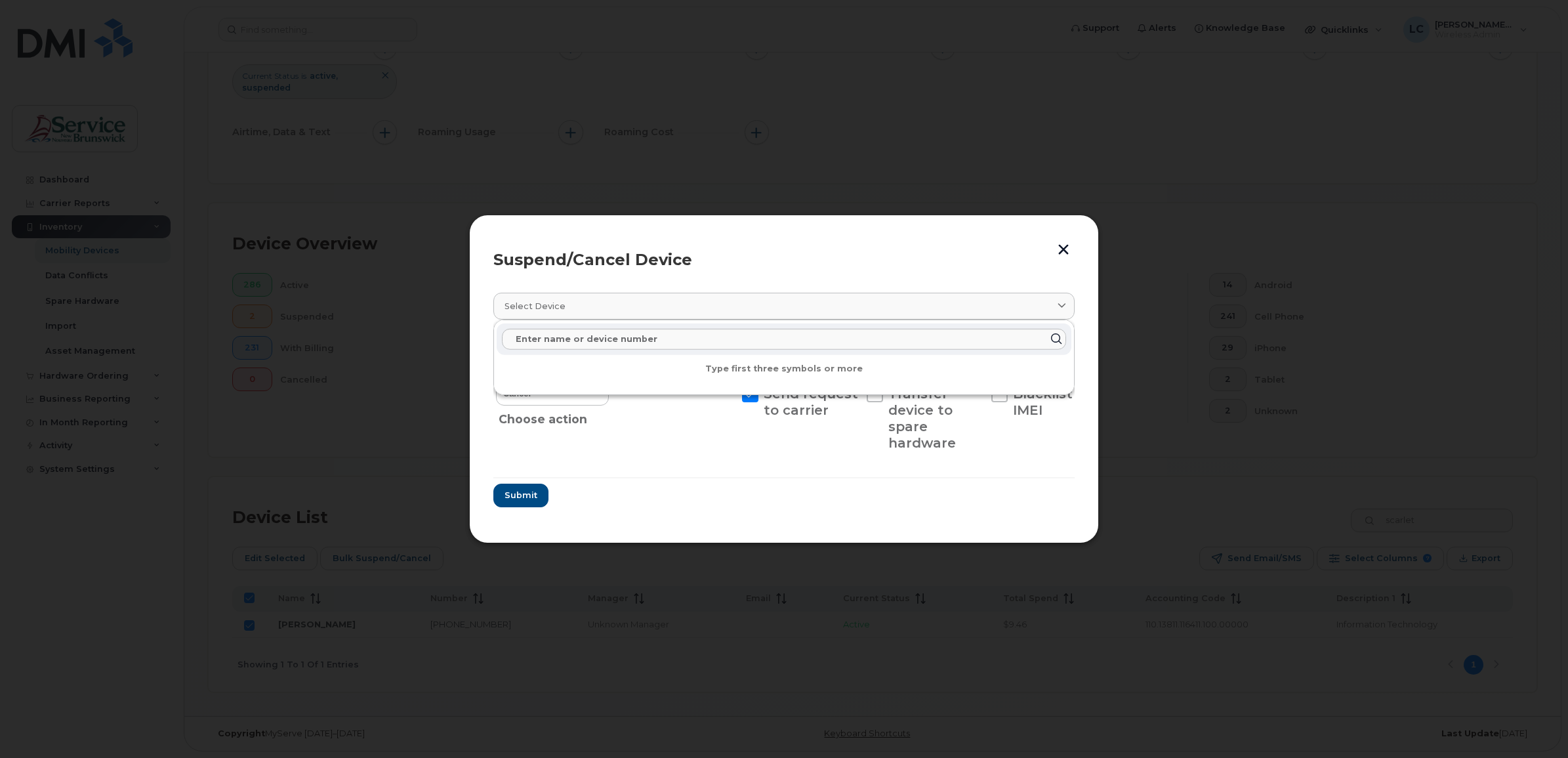
click at [488, 444] on div "Suspend/Cancel Device Select device Type first three symbols or more Scarlett M…" at bounding box center [783, 378] width 629 height 328
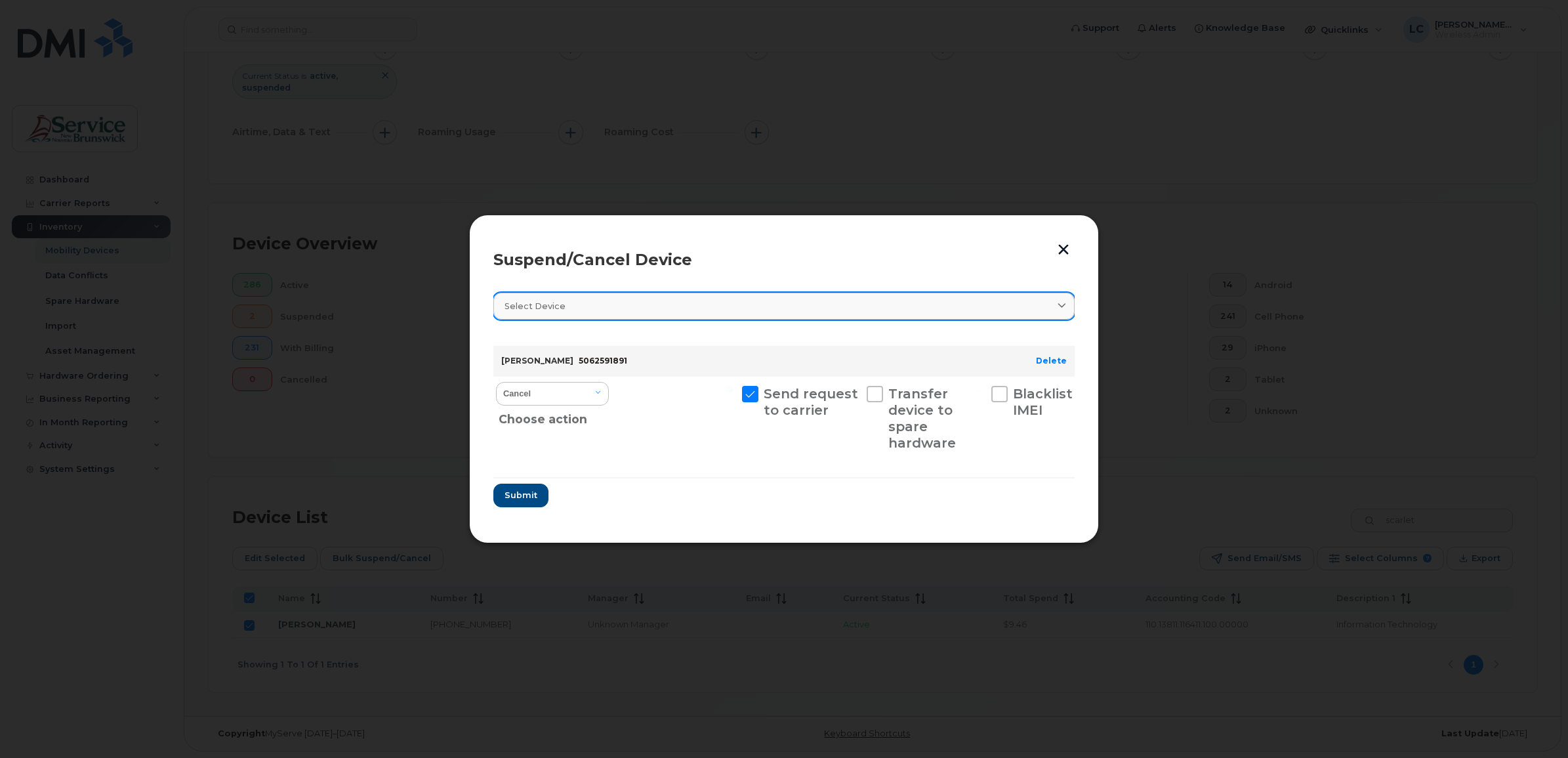
click at [571, 300] on div "Select device" at bounding box center [783, 306] width 559 height 13
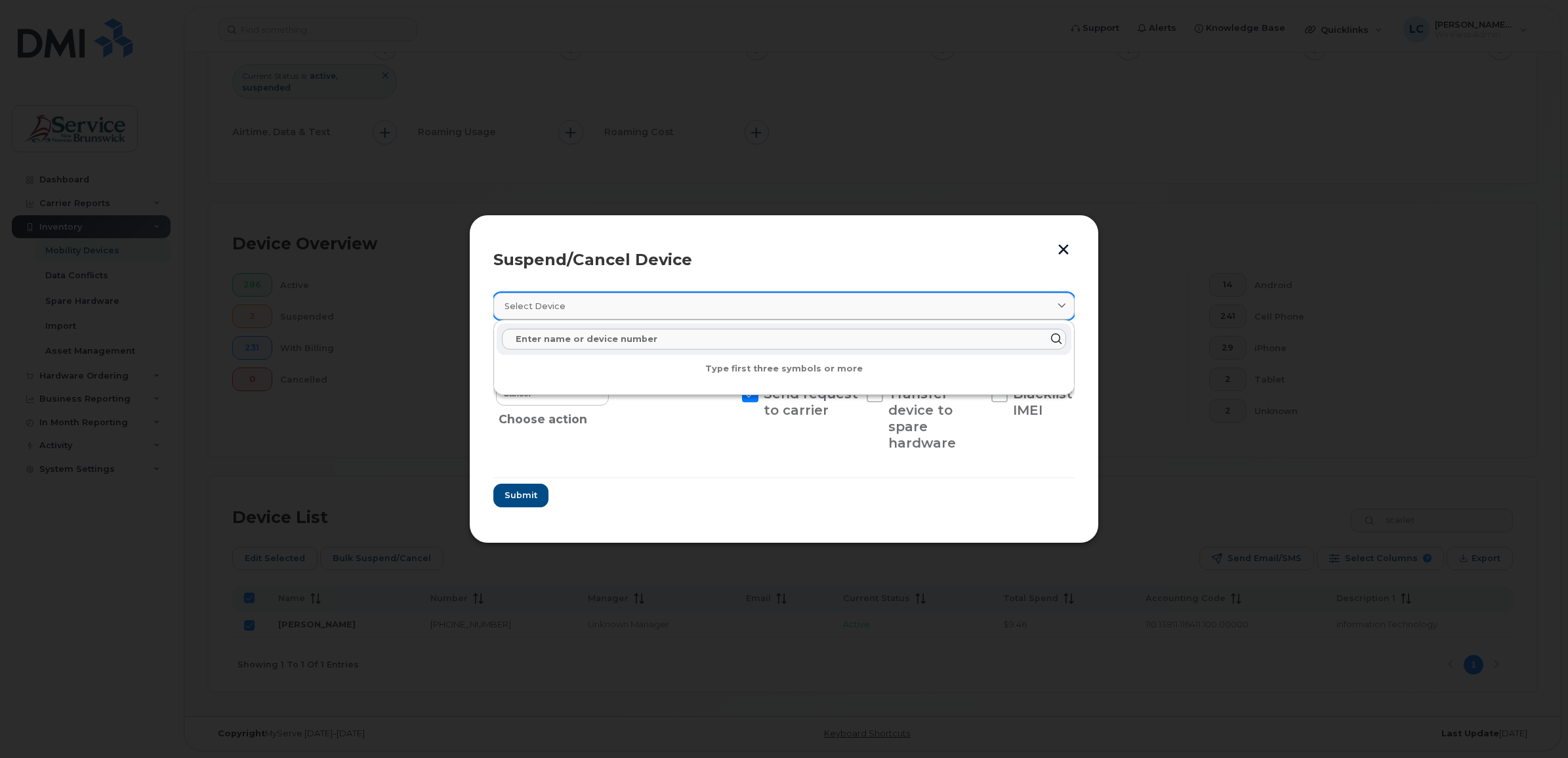
click at [571, 300] on div "Select device" at bounding box center [783, 306] width 559 height 13
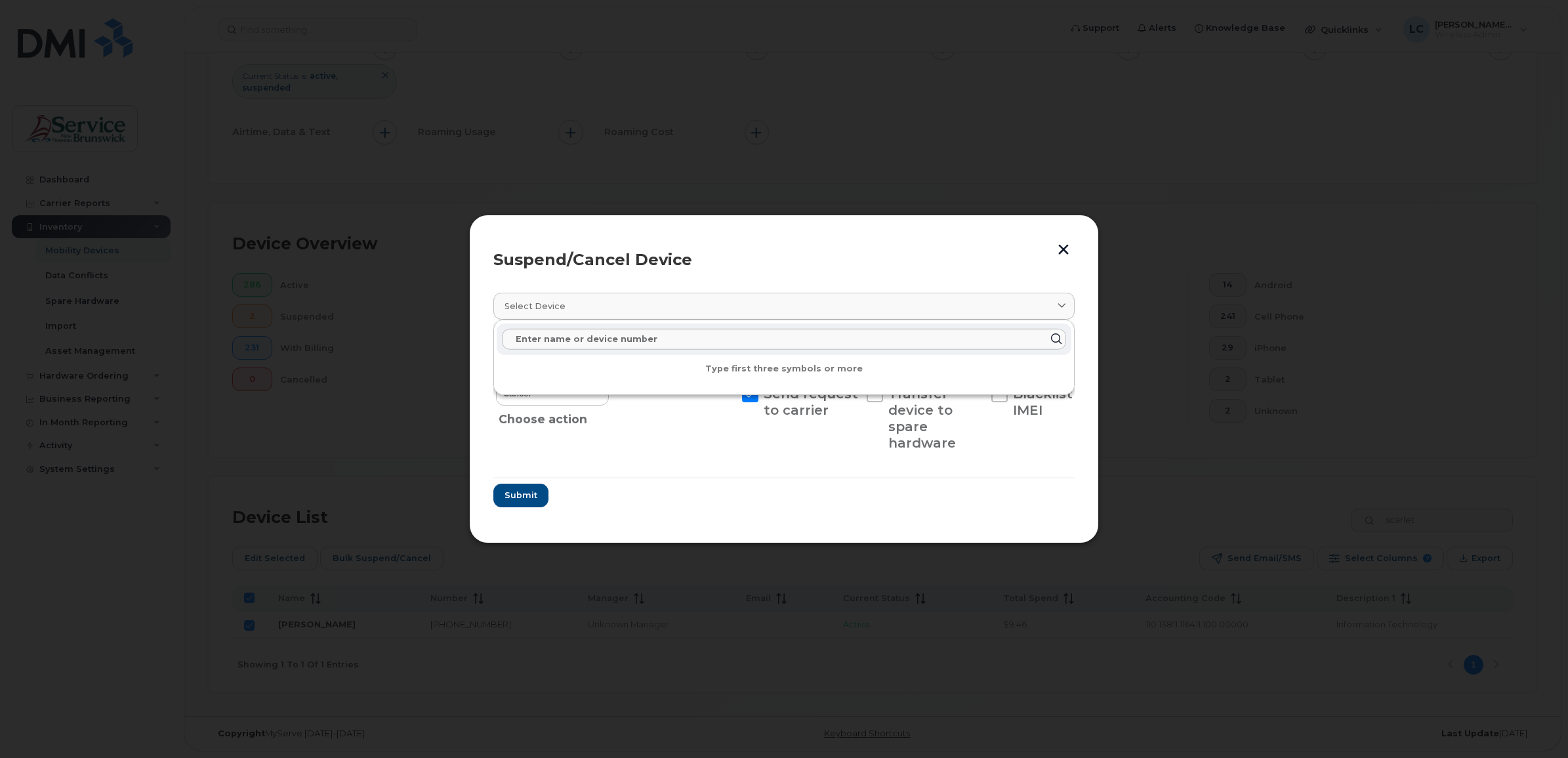
click at [1063, 243] on button "button" at bounding box center [1063, 249] width 20 height 22
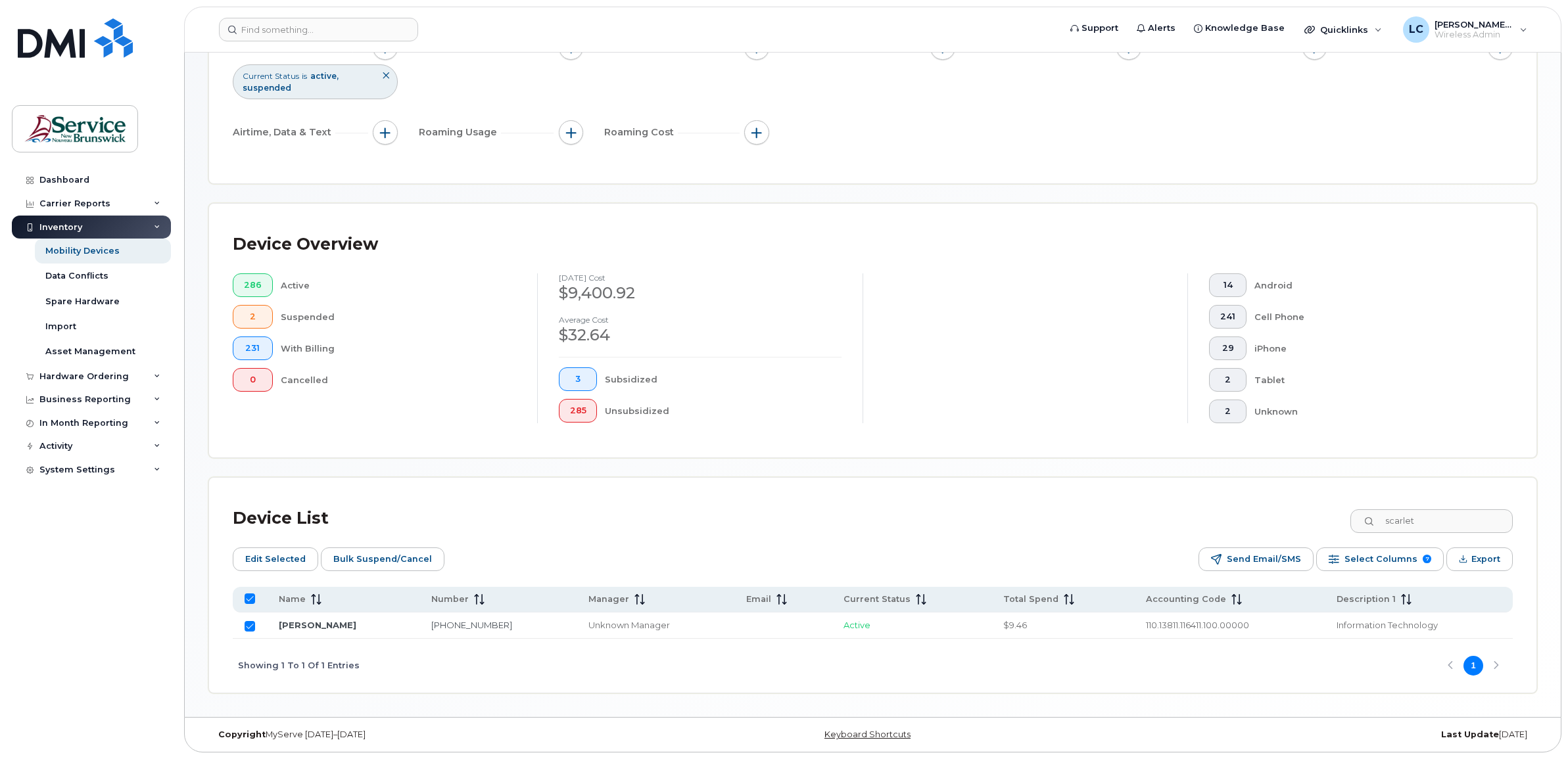
click at [248, 618] on td at bounding box center [249, 626] width 34 height 26
click at [250, 623] on input "Row Selected" at bounding box center [249, 626] width 11 height 11
checkbox input "false"
click at [68, 175] on link "Dashboard" at bounding box center [91, 180] width 159 height 24
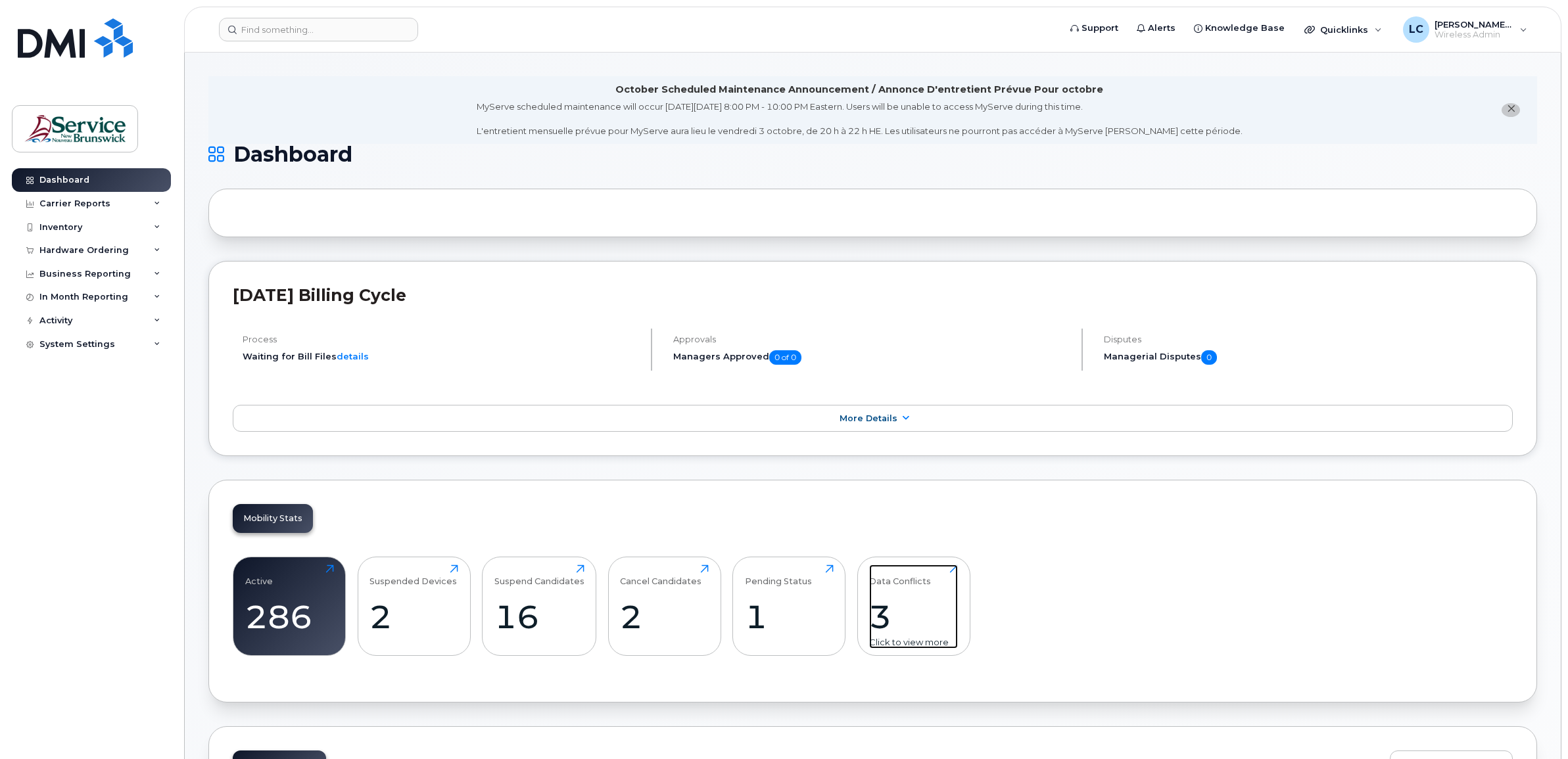
click at [888, 625] on div "3" at bounding box center [914, 617] width 88 height 39
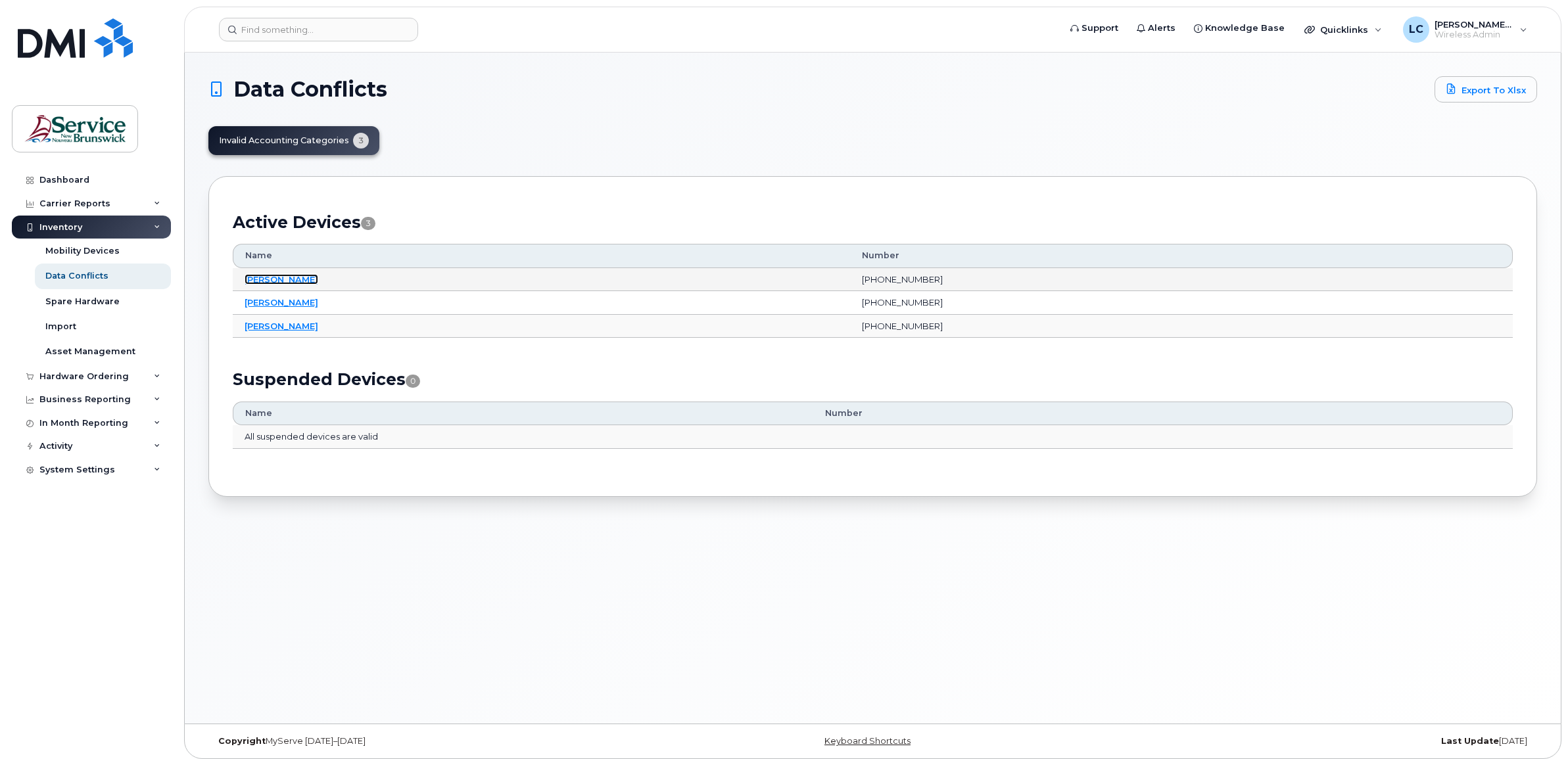
click at [287, 276] on link "[PERSON_NAME]" at bounding box center [281, 278] width 74 height 11
click at [67, 225] on div "Inventory" at bounding box center [61, 228] width 43 height 11
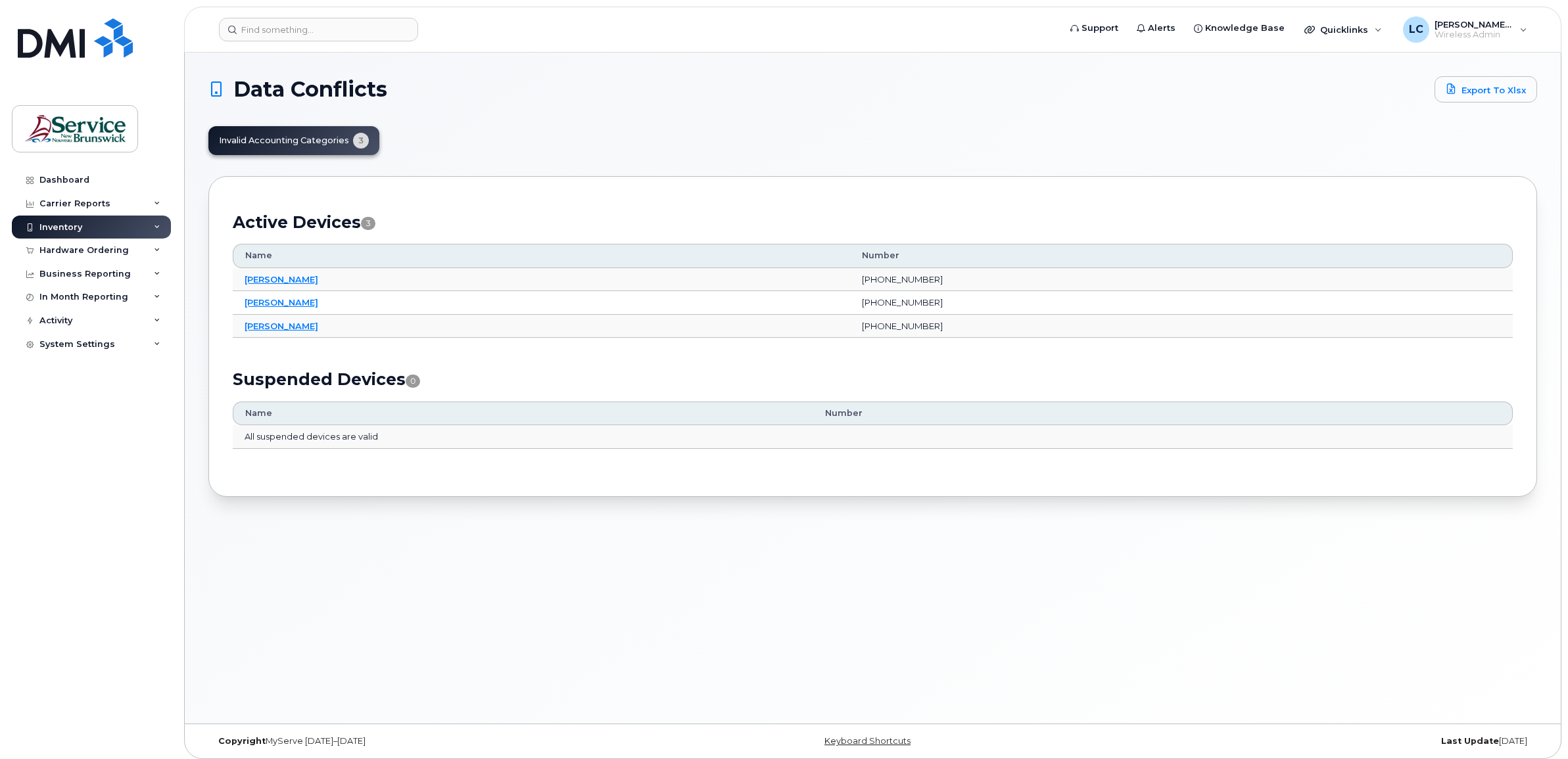
click at [76, 227] on div "Inventory" at bounding box center [61, 228] width 43 height 11
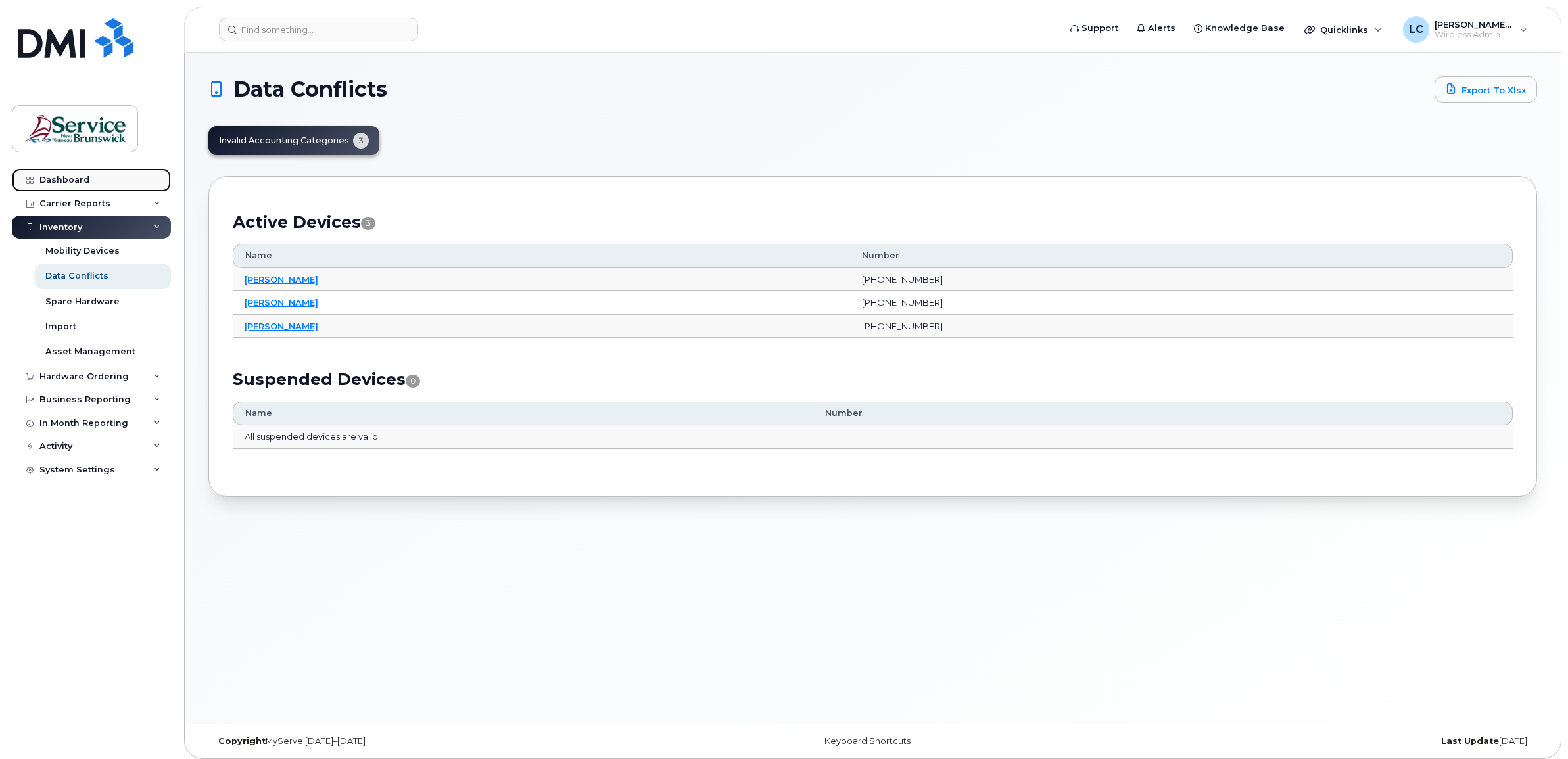
click at [73, 170] on link "Dashboard" at bounding box center [91, 180] width 159 height 24
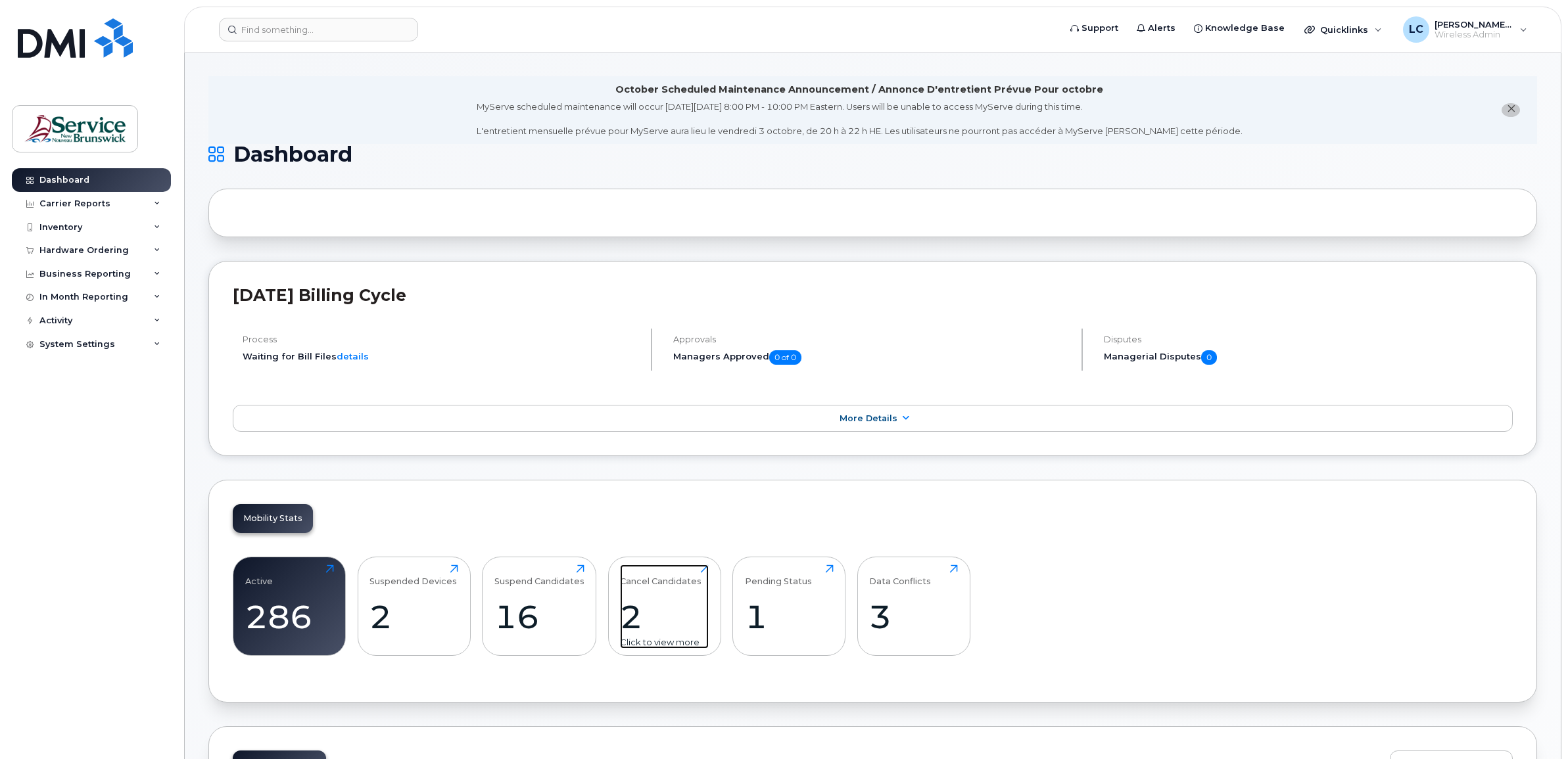
click at [640, 623] on div "2" at bounding box center [664, 617] width 88 height 39
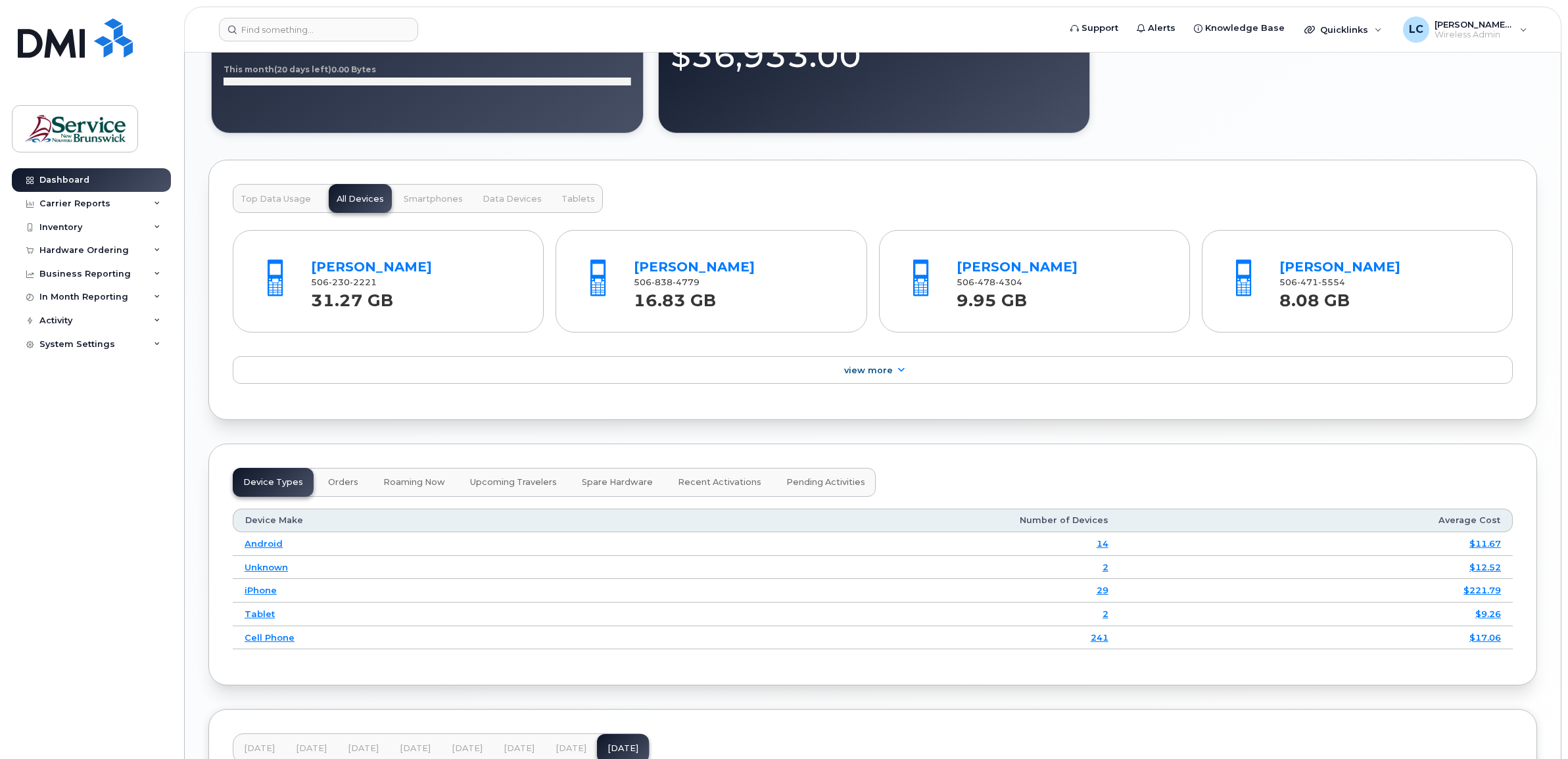
scroll to position [1068, 0]
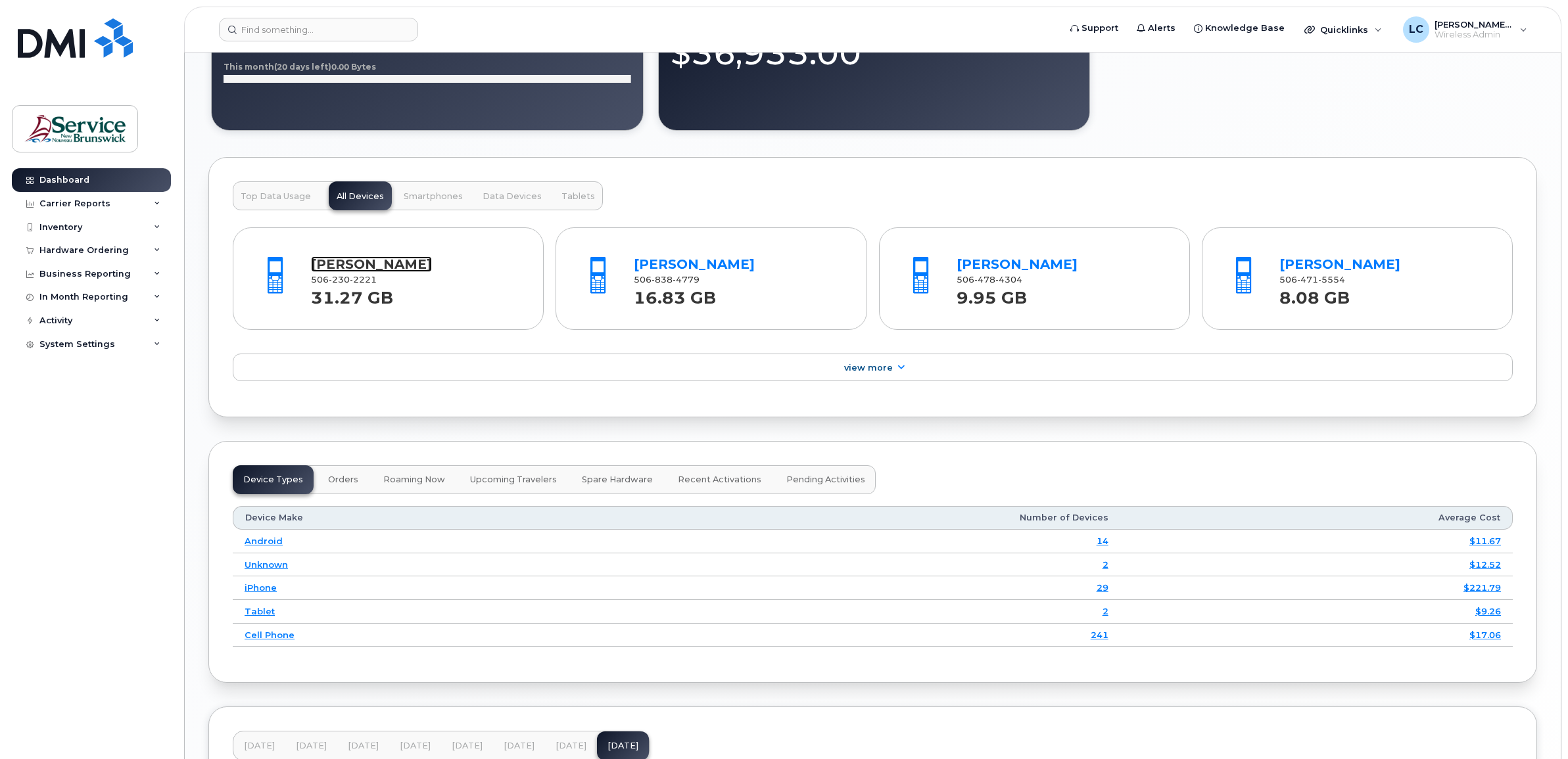
click at [336, 266] on link "[PERSON_NAME]" at bounding box center [371, 264] width 121 height 16
click at [1339, 266] on link "[PERSON_NAME]" at bounding box center [1339, 264] width 121 height 16
click at [260, 200] on span "Top Data Usage" at bounding box center [276, 196] width 71 height 11
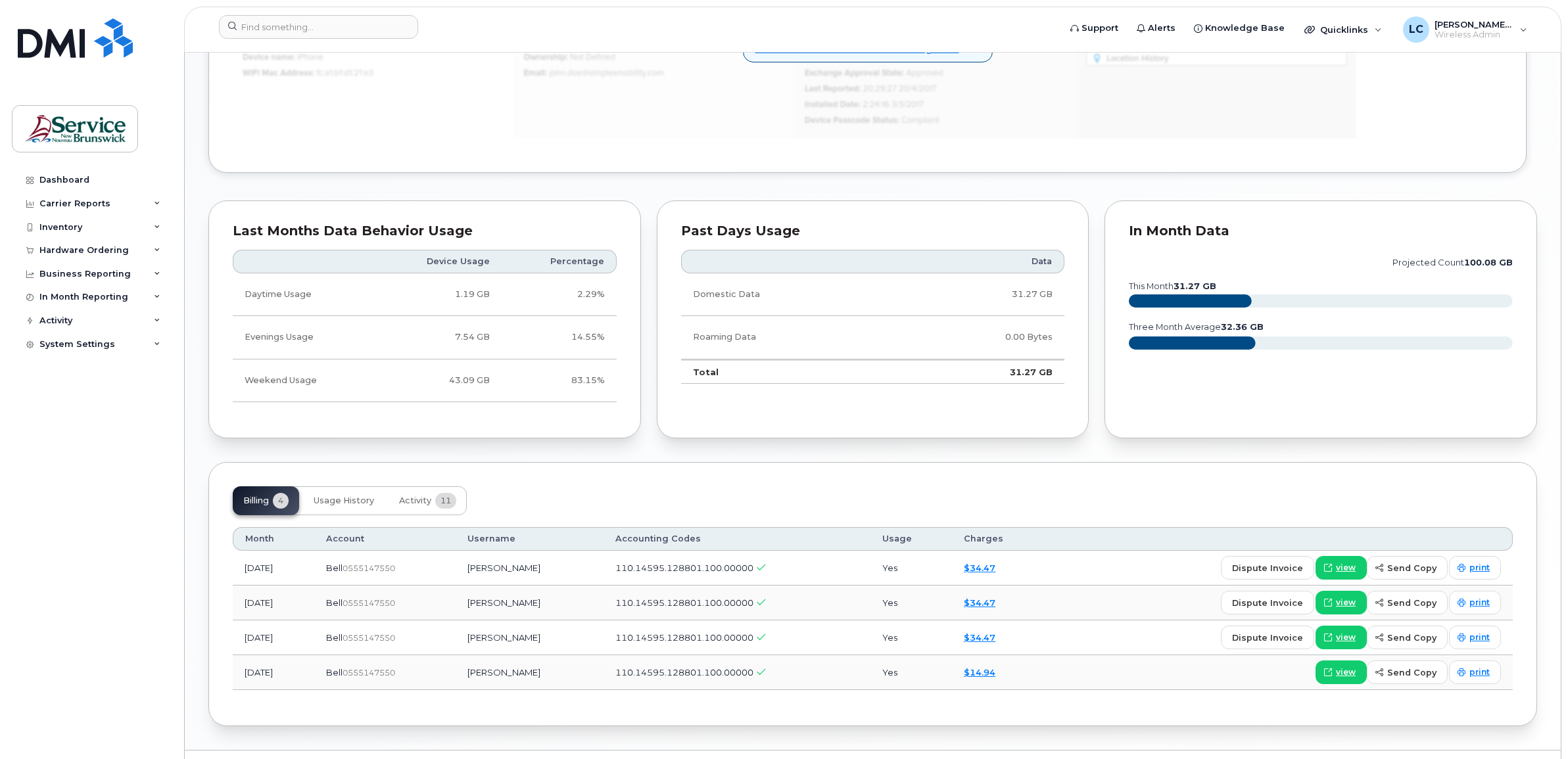
scroll to position [986, 0]
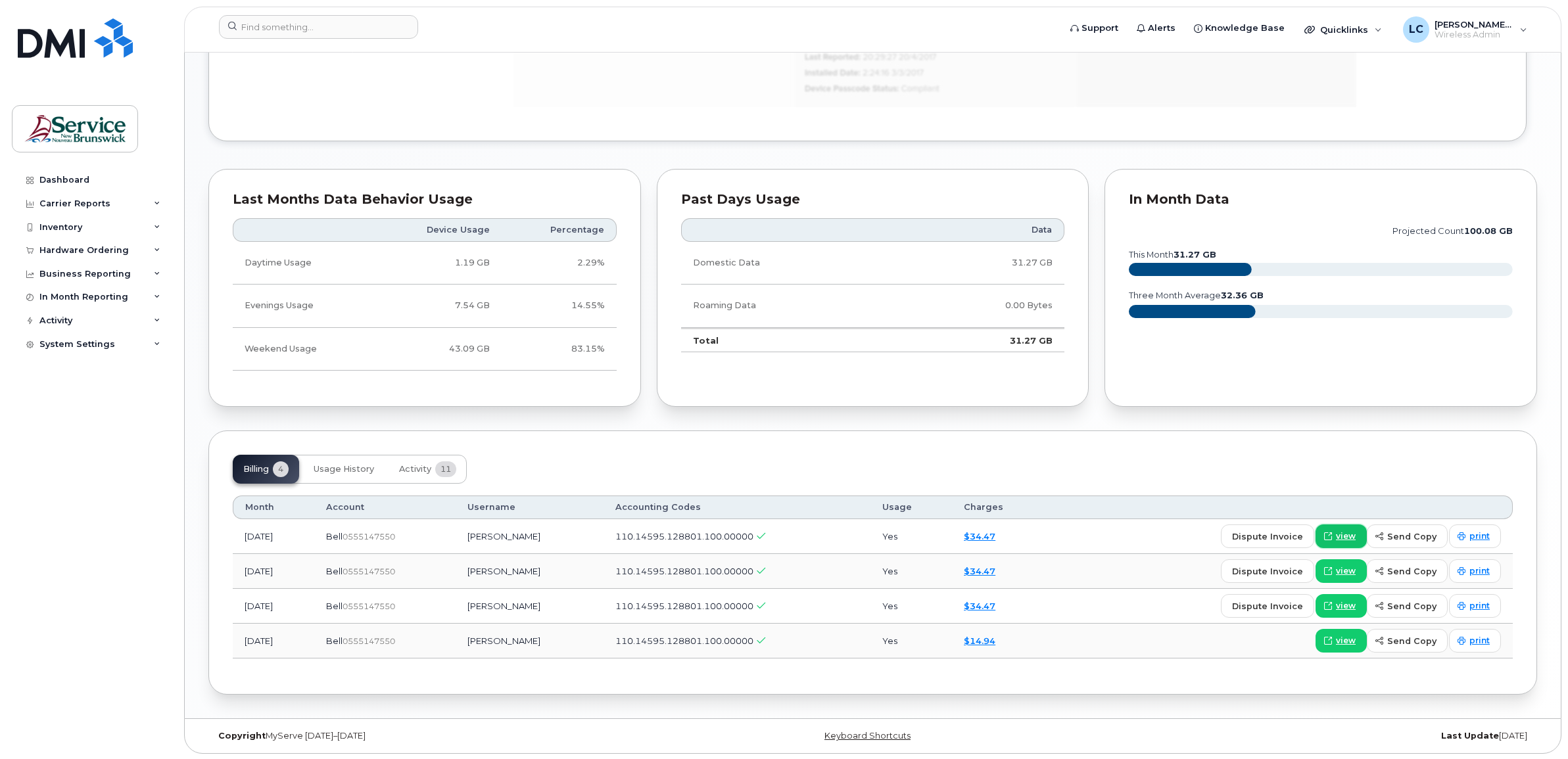
click at [1345, 536] on span "view" at bounding box center [1346, 536] width 20 height 12
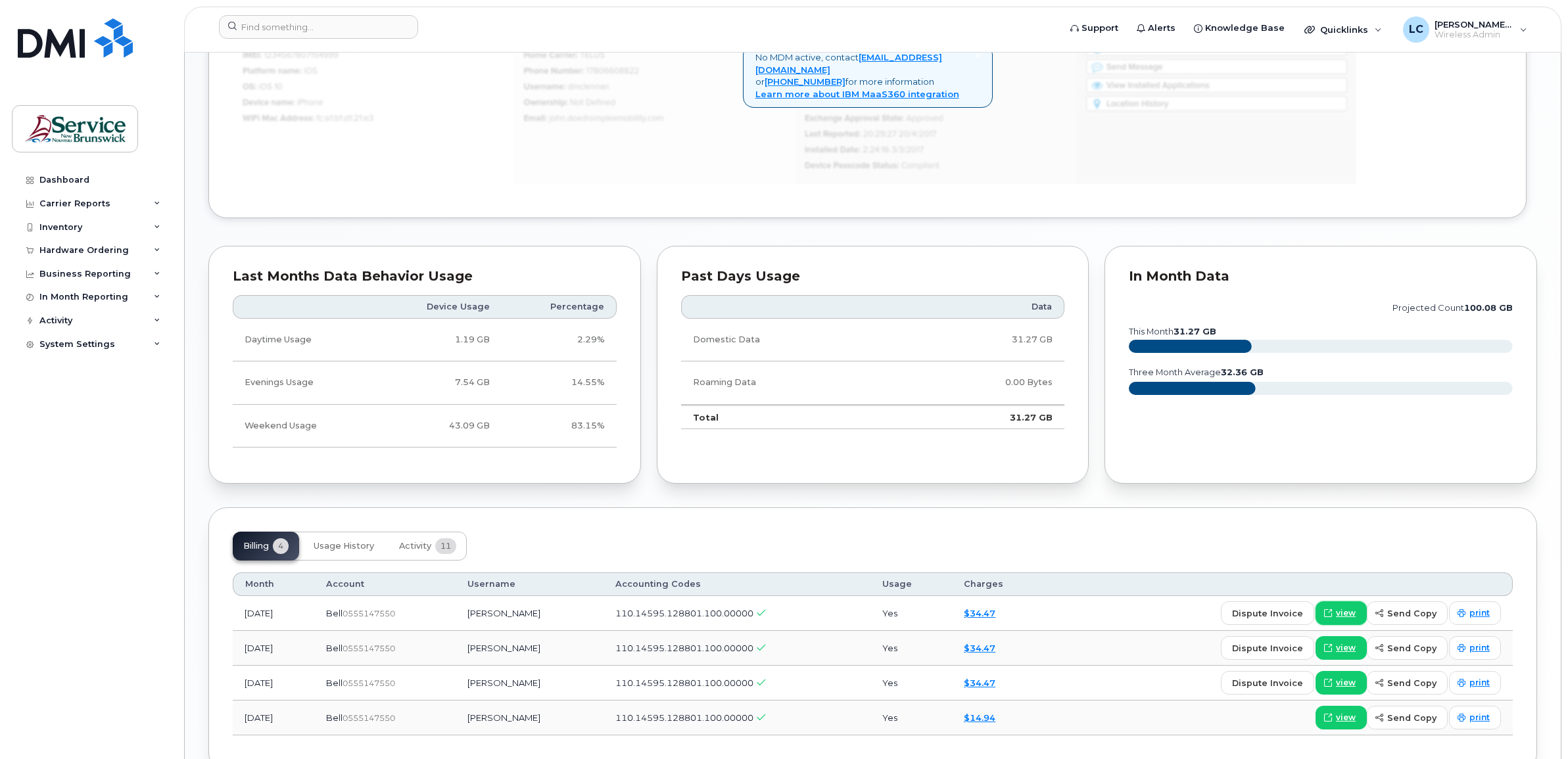
scroll to position [990, 0]
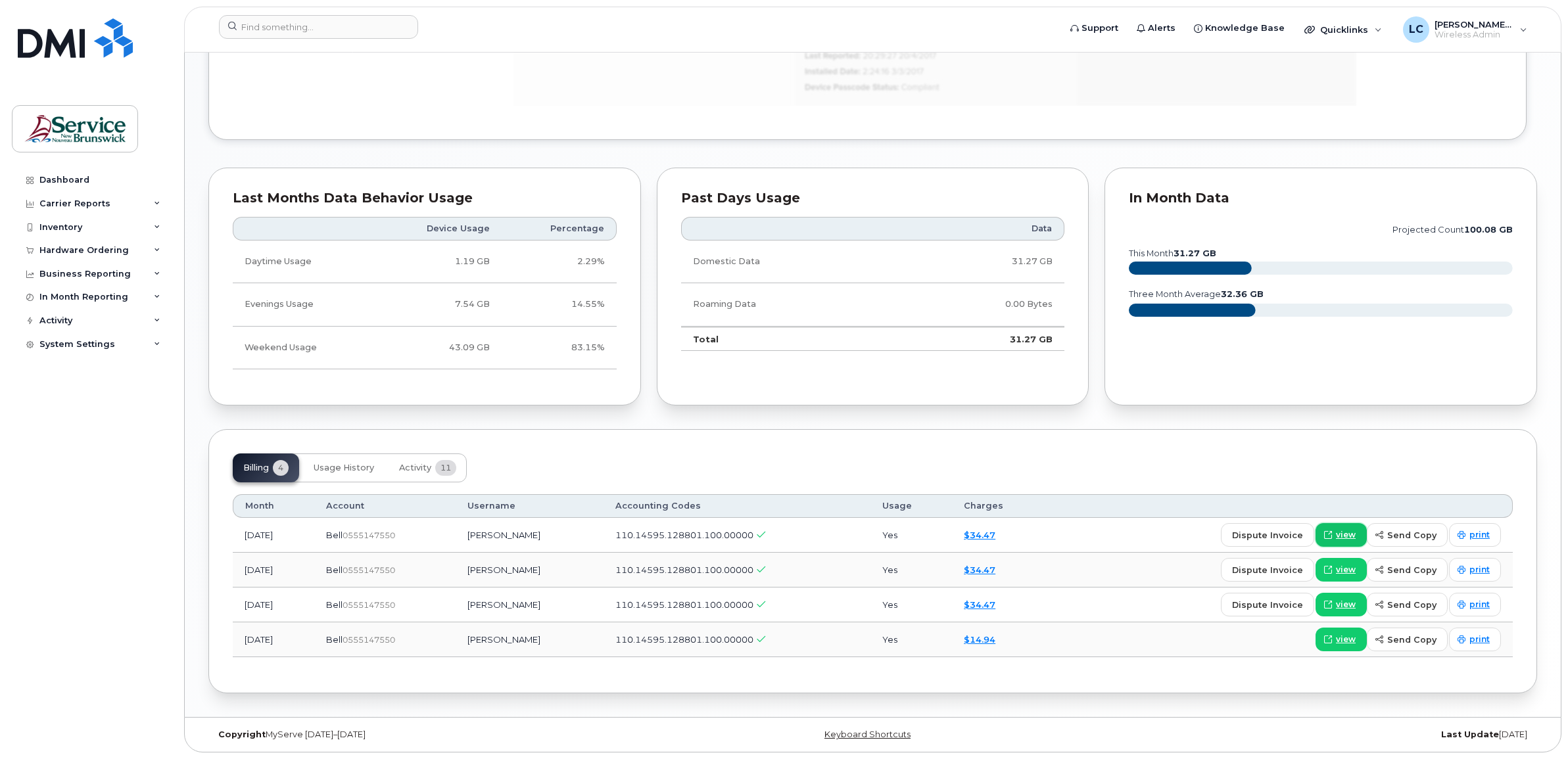
click at [1334, 533] on span at bounding box center [1329, 535] width 12 height 12
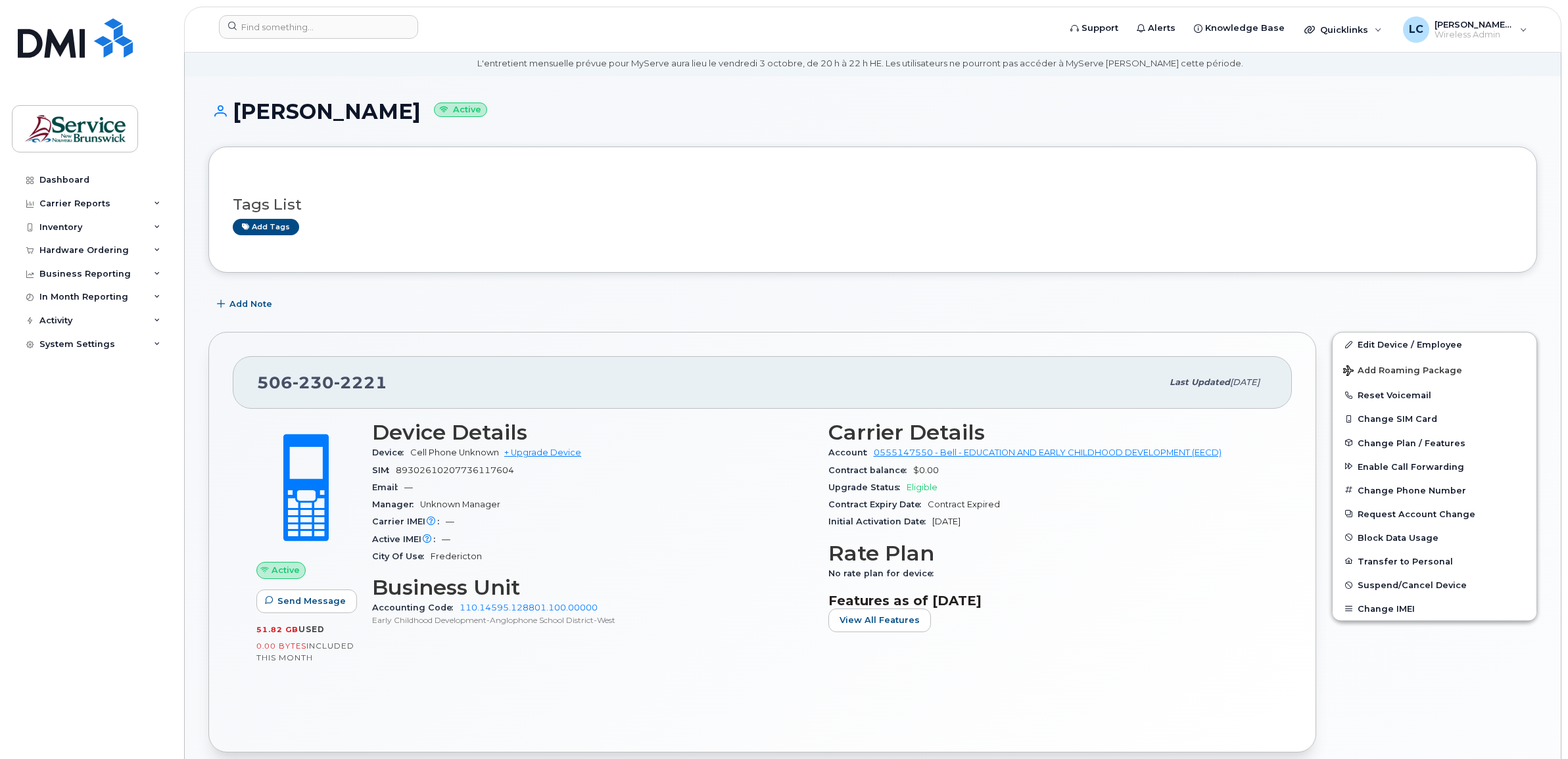
scroll to position [5, 0]
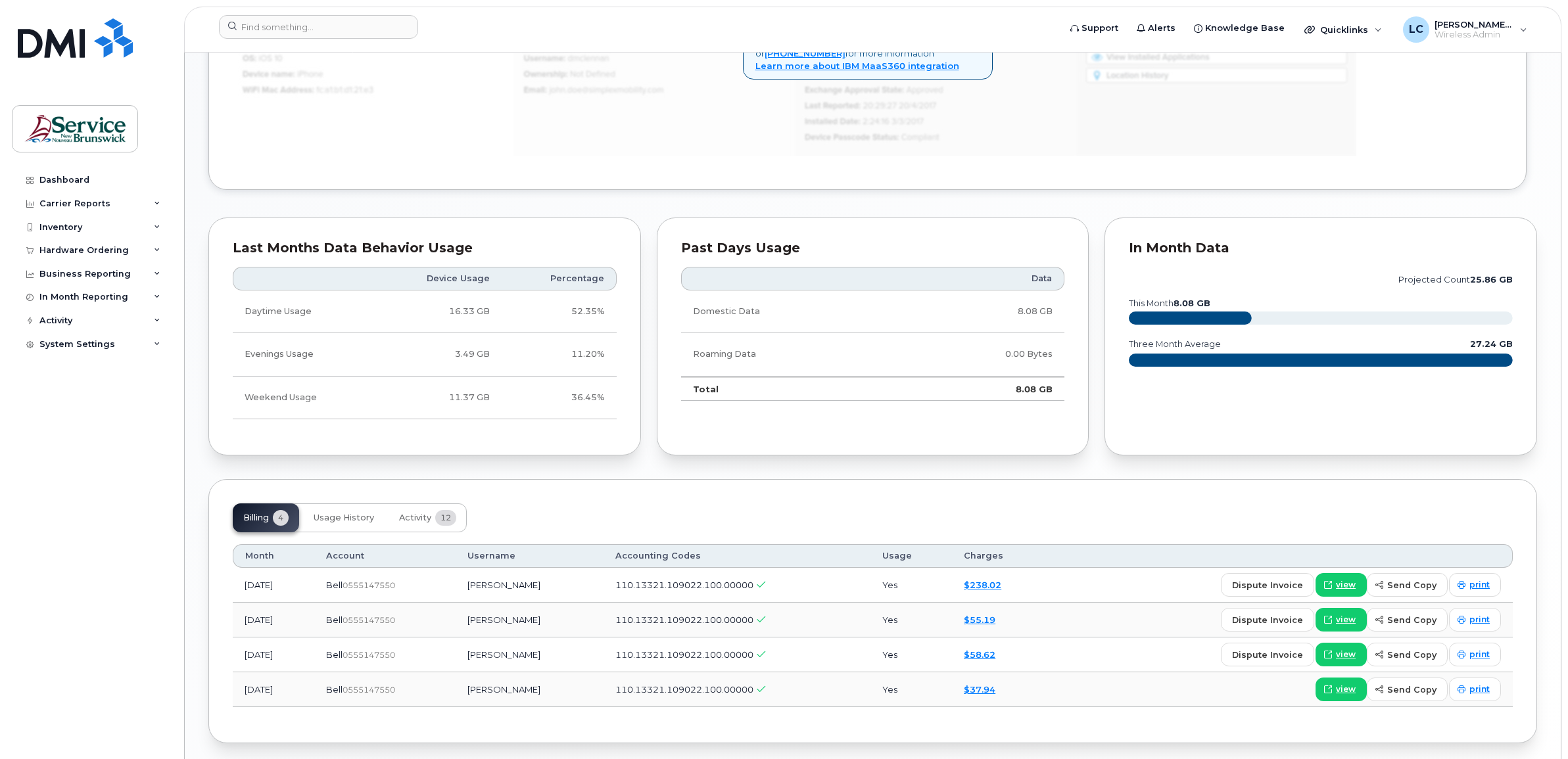
scroll to position [908, 0]
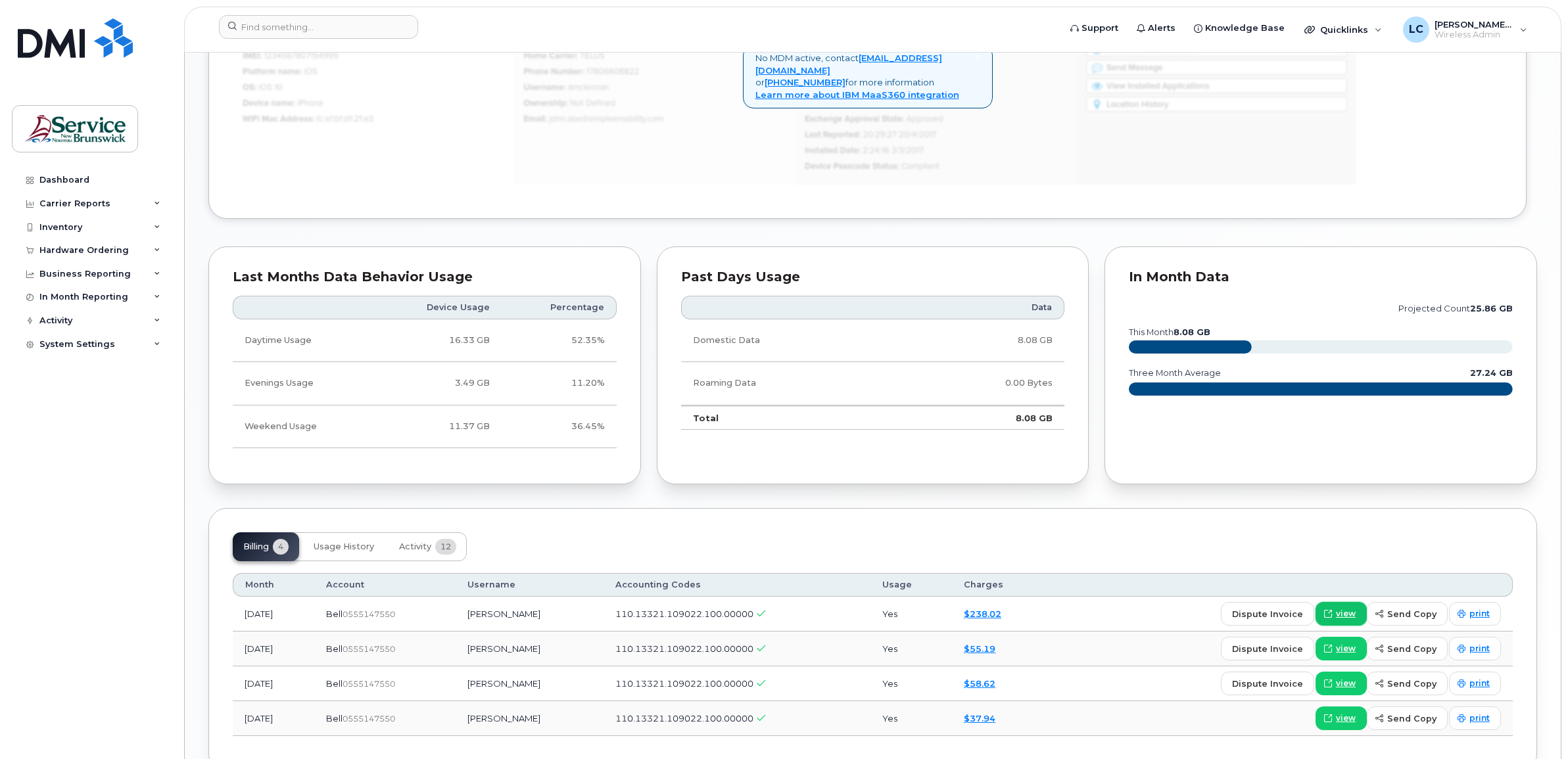
click at [1334, 610] on span at bounding box center [1329, 614] width 12 height 12
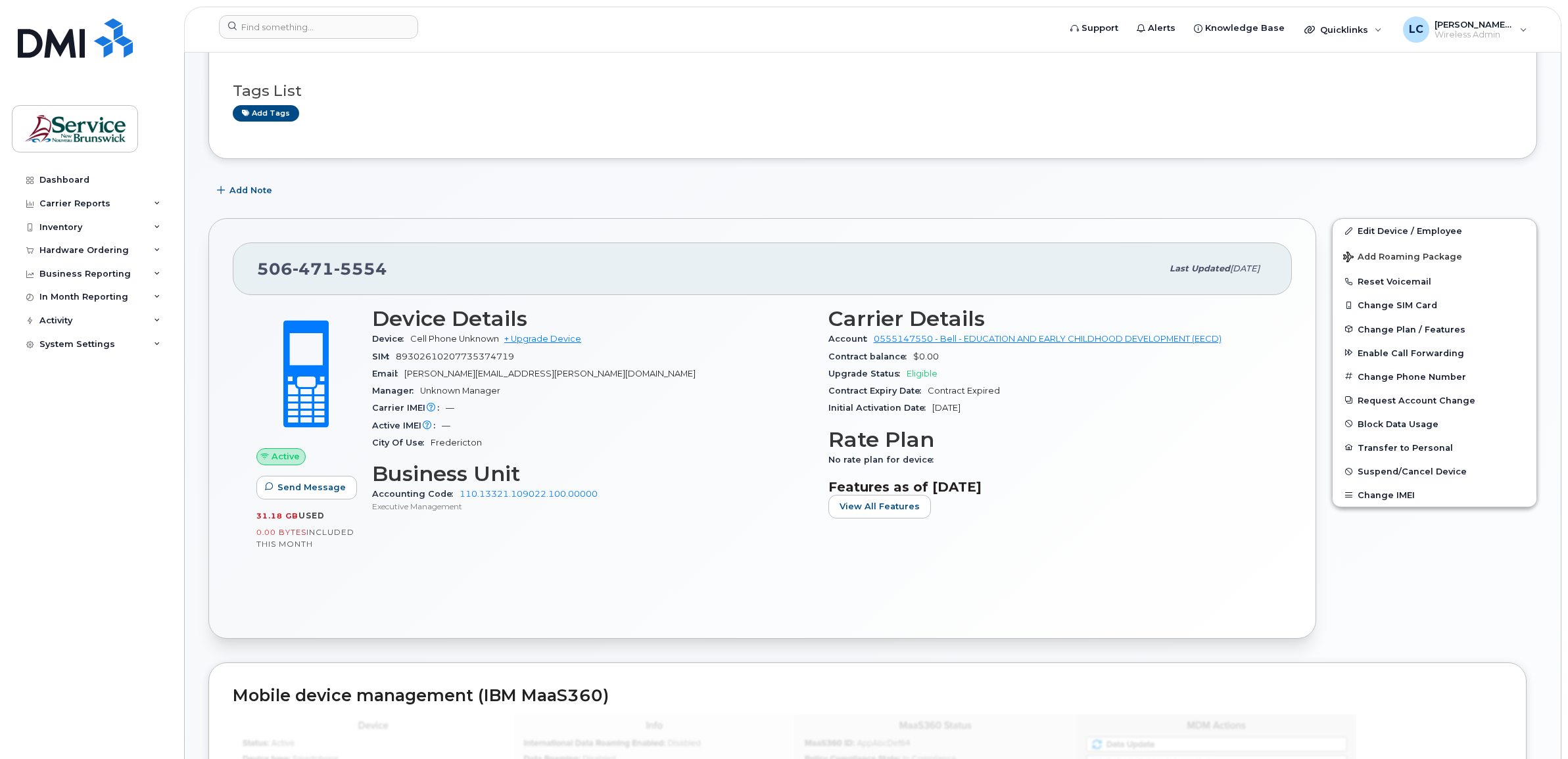
scroll to position [5, 0]
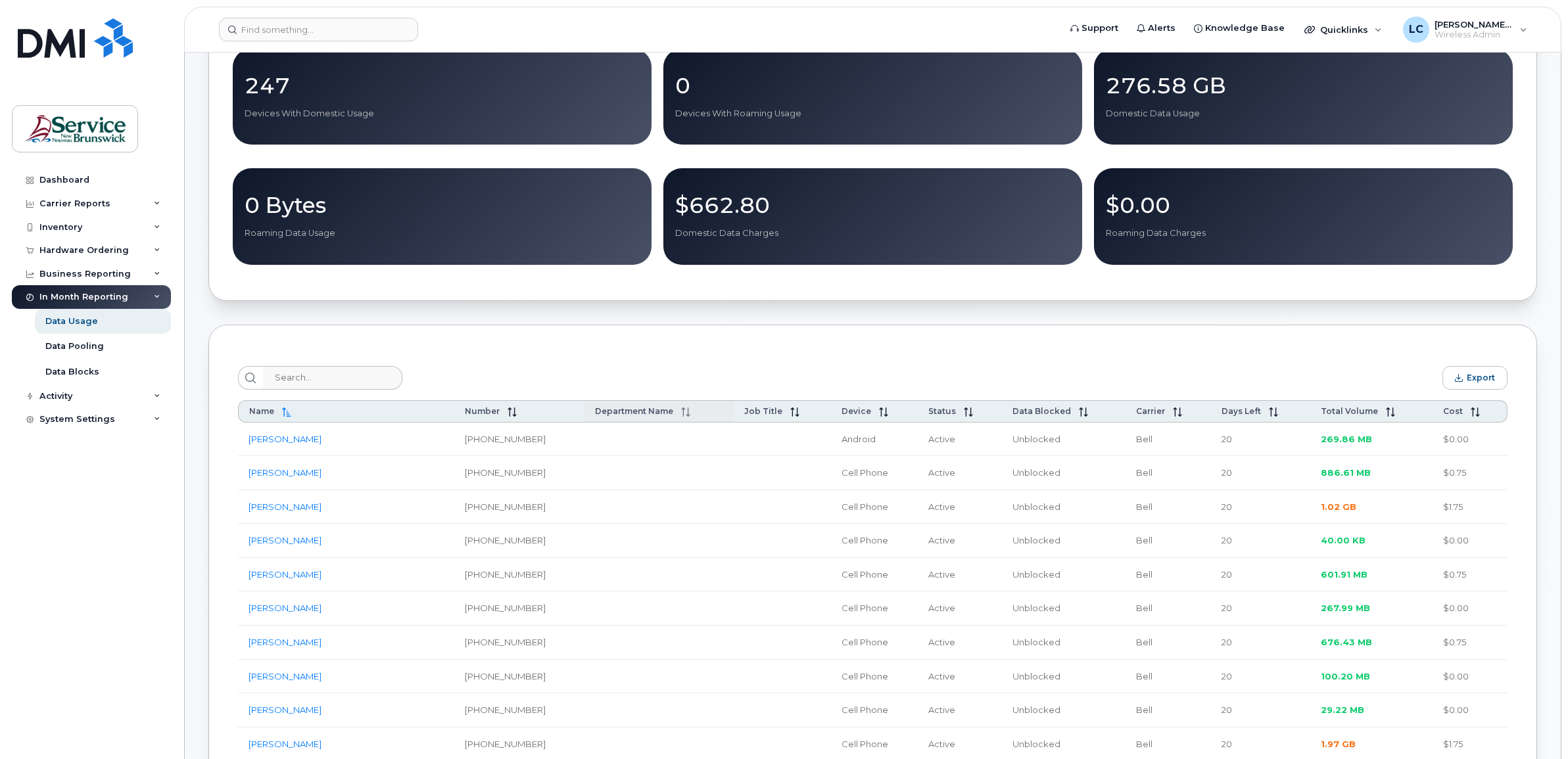
scroll to position [246, 0]
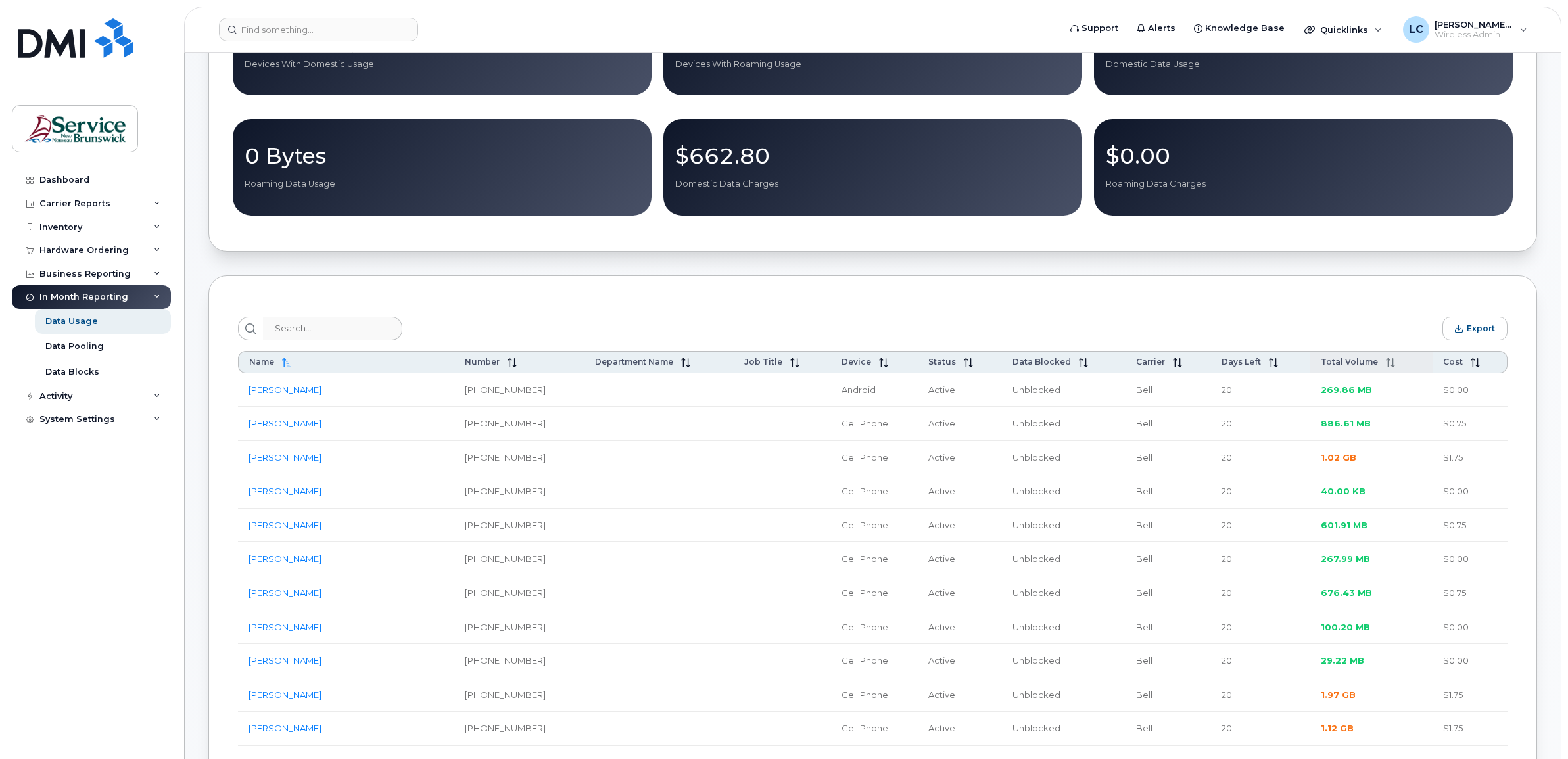
click at [1355, 367] on span "Total Volume" at bounding box center [1349, 362] width 57 height 10
click at [1356, 367] on span "Total Volume" at bounding box center [1349, 362] width 57 height 10
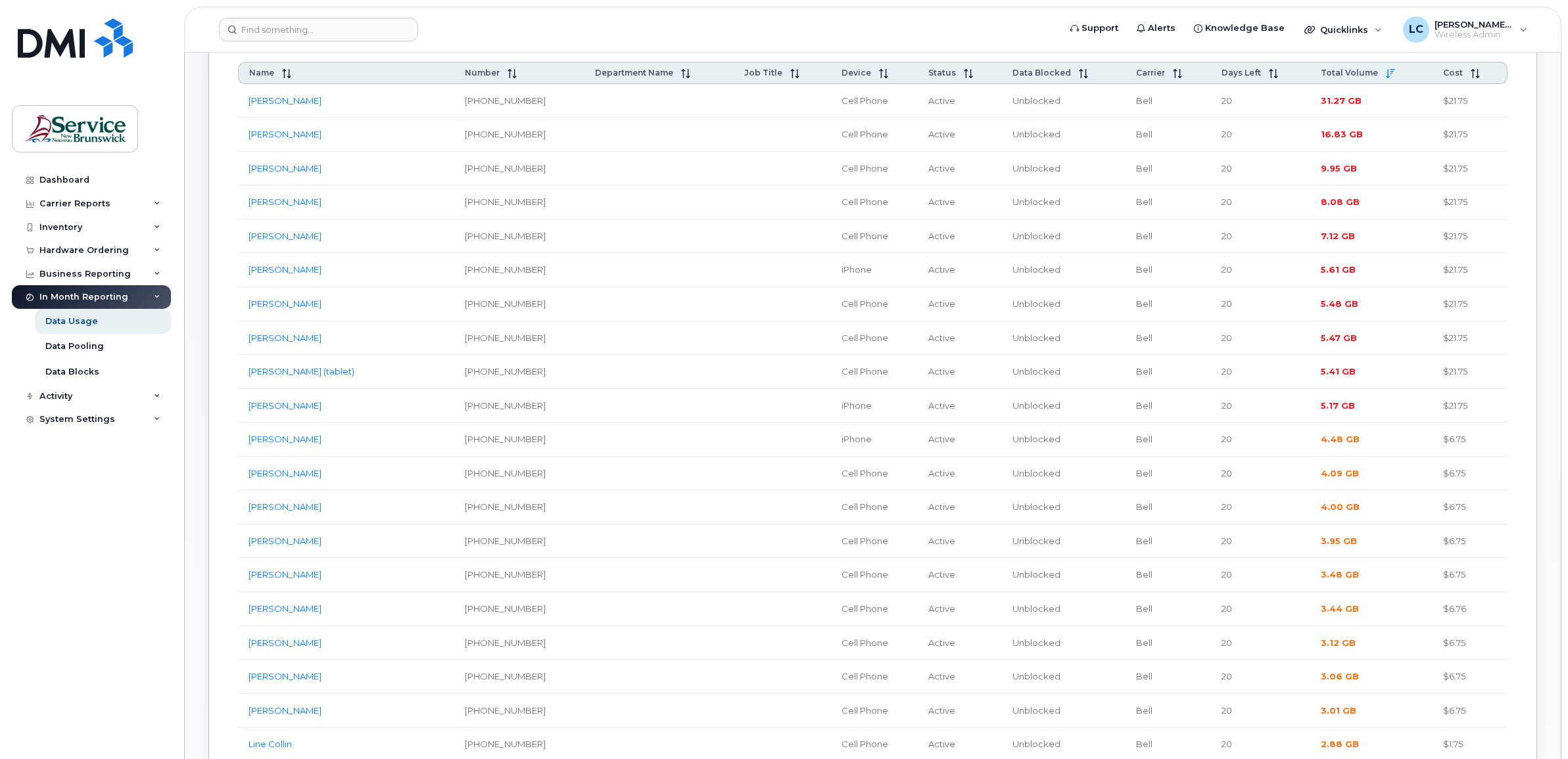
scroll to position [493, 0]
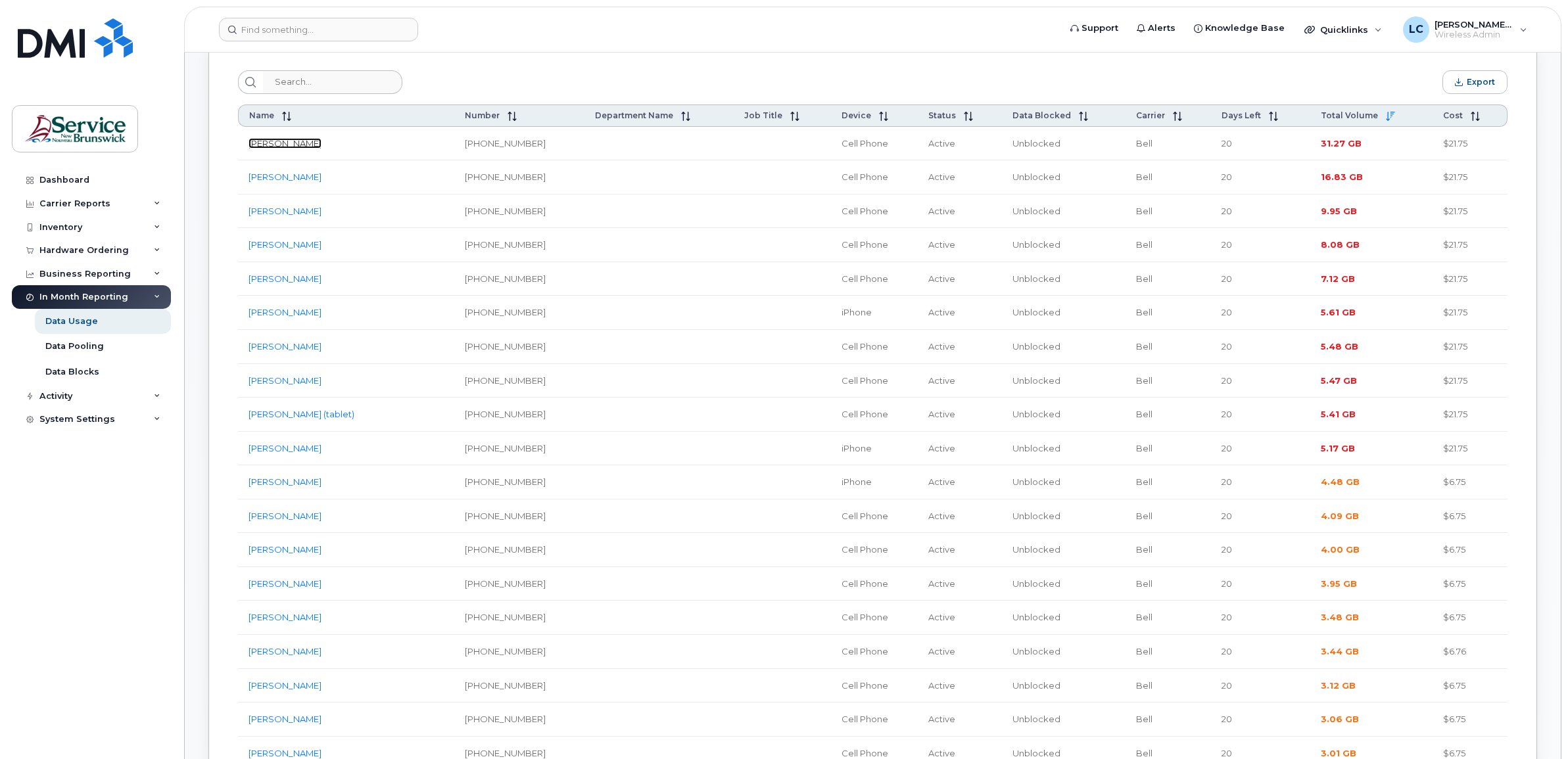
click at [281, 146] on link "[PERSON_NAME]" at bounding box center [285, 143] width 73 height 11
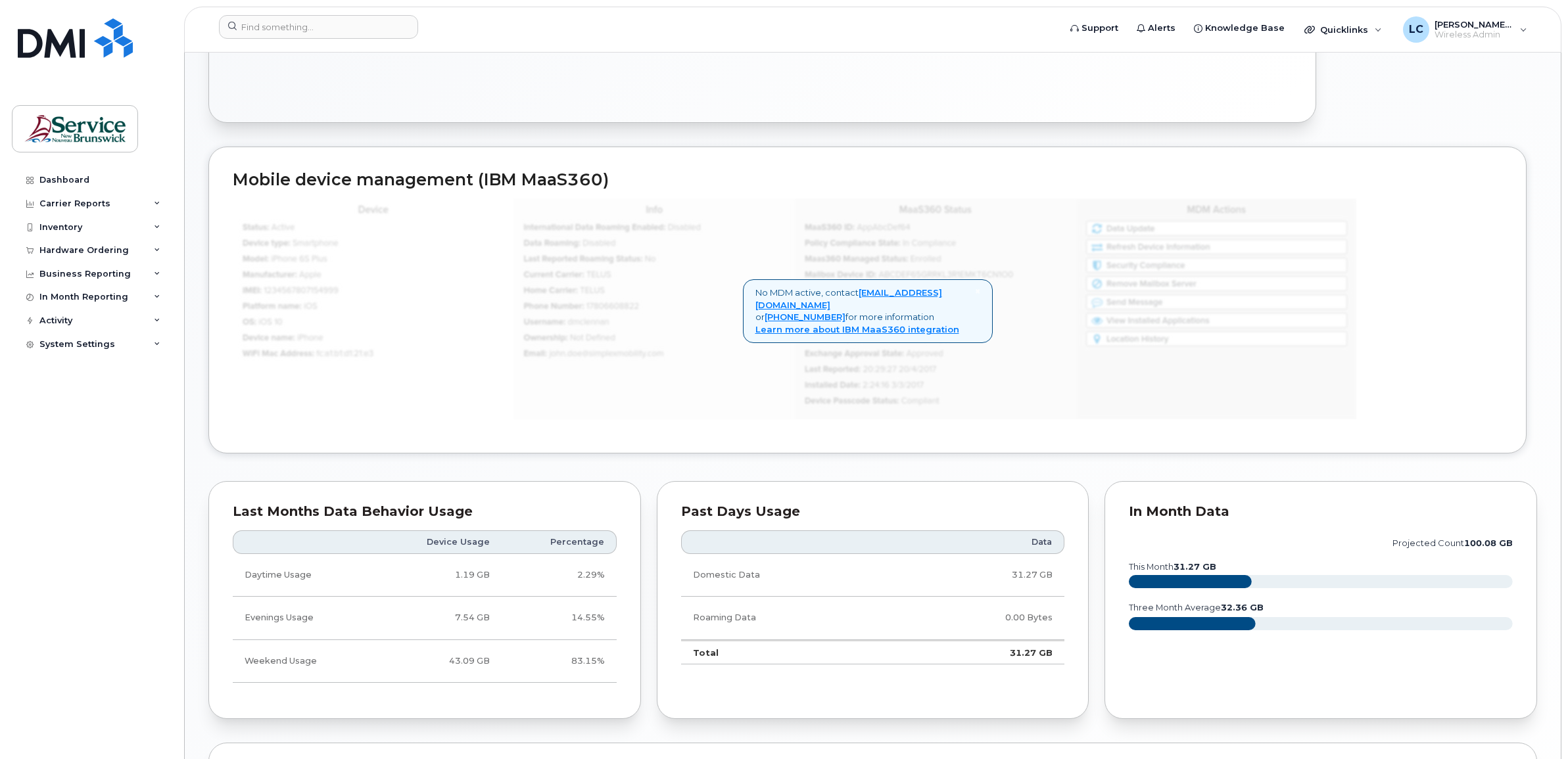
scroll to position [329, 0]
